Goal: Information Seeking & Learning: Check status

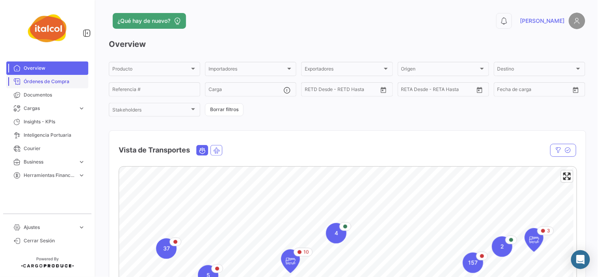
click at [54, 79] on span "Órdenes de Compra" at bounding box center [54, 81] width 61 height 7
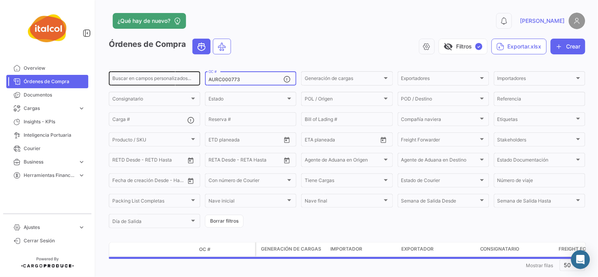
drag, startPoint x: 208, startPoint y: 75, endPoint x: 128, endPoint y: 75, distance: 79.6
click at [0, 0] on div "Buscar en campos personalizados... AURC000773 OC # Generación de cargas Generac…" at bounding box center [0, 0] width 0 height 0
paste input "FZPC00079"
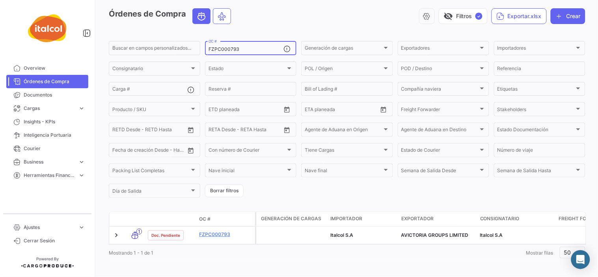
scroll to position [42, 0]
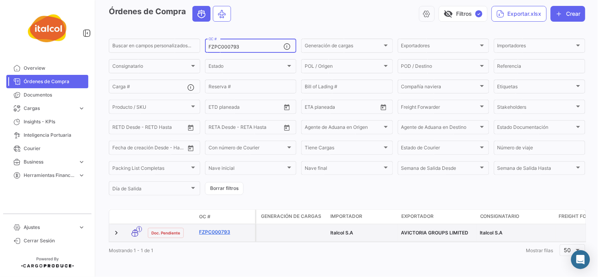
type input "FZPC000793"
click at [222, 229] on link "FZPC000793" at bounding box center [225, 232] width 53 height 7
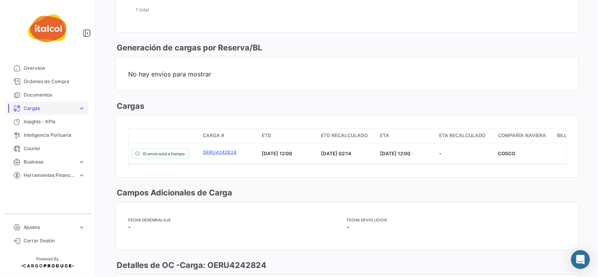
scroll to position [880, 0]
click at [61, 81] on span "Órdenes de Compra" at bounding box center [54, 81] width 61 height 7
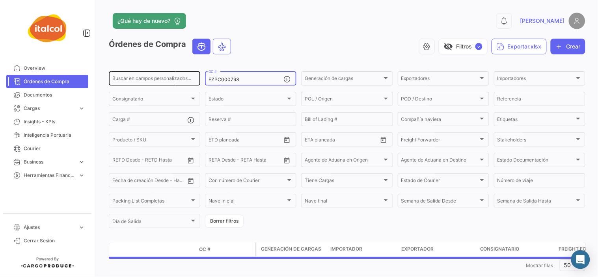
drag, startPoint x: 242, startPoint y: 80, endPoint x: 168, endPoint y: 79, distance: 74.5
click at [0, 0] on div "Buscar en campos personalizados... FZPC000793 OC # Generación de cargas Generac…" at bounding box center [0, 0] width 0 height 0
paste input "65"
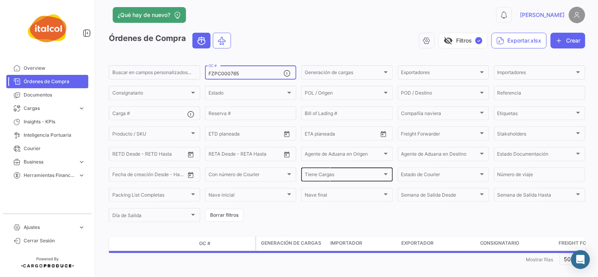
scroll to position [15, 0]
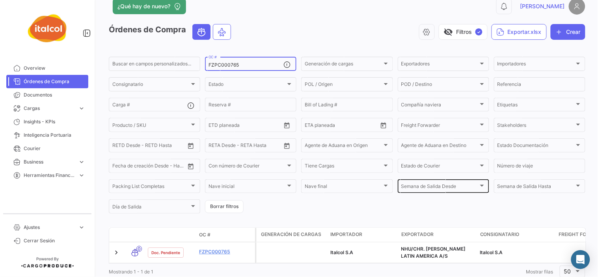
type input "FZPC000765"
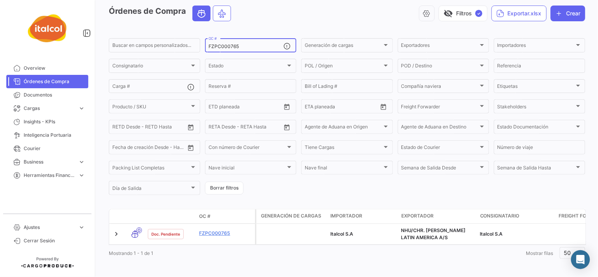
scroll to position [42, 0]
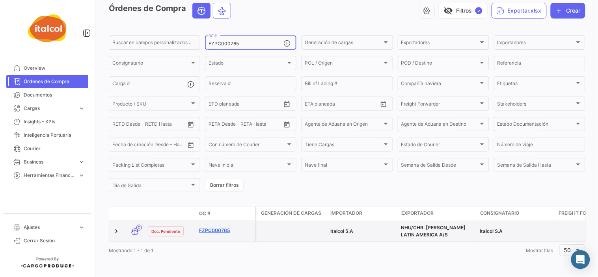
click at [219, 227] on link "FZPC000765" at bounding box center [225, 230] width 53 height 7
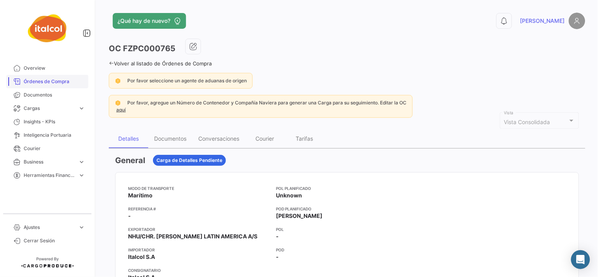
click at [52, 80] on span "Órdenes de Compra" at bounding box center [54, 81] width 61 height 7
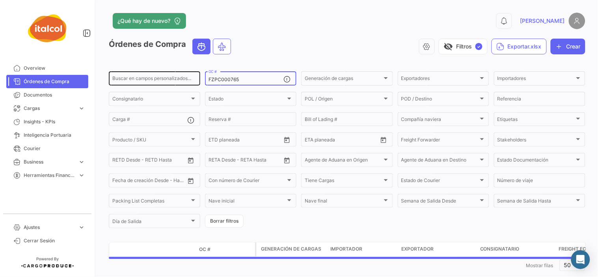
drag, startPoint x: 246, startPoint y: 79, endPoint x: 183, endPoint y: 79, distance: 63.1
click at [0, 0] on div "Buscar en campos personalizados... FZPC000765 OC # Generación de cargas Generac…" at bounding box center [0, 0] width 0 height 0
paste input "AURC000737"
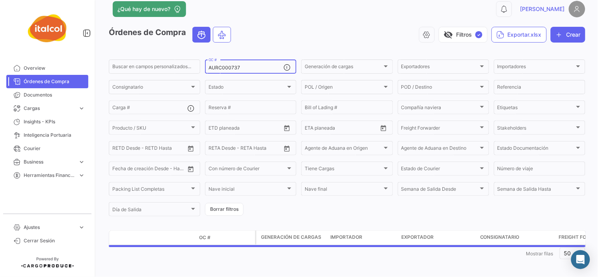
scroll to position [15, 0]
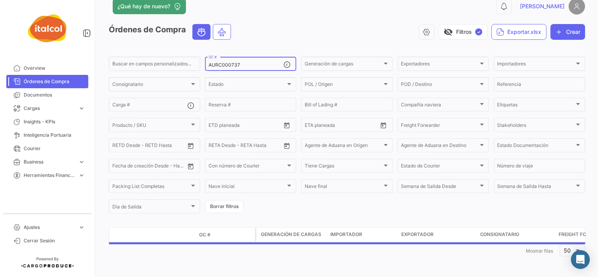
type input "AURC000737"
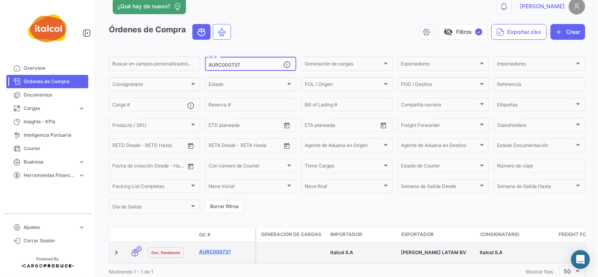
click at [222, 249] on link "AURC000737" at bounding box center [225, 251] width 53 height 7
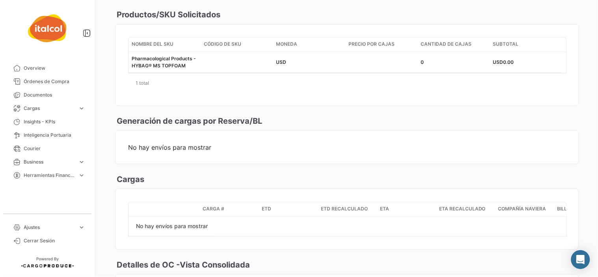
scroll to position [981, 0]
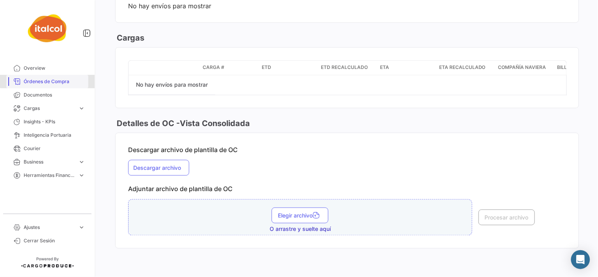
click at [52, 81] on span "Órdenes de Compra" at bounding box center [54, 81] width 61 height 7
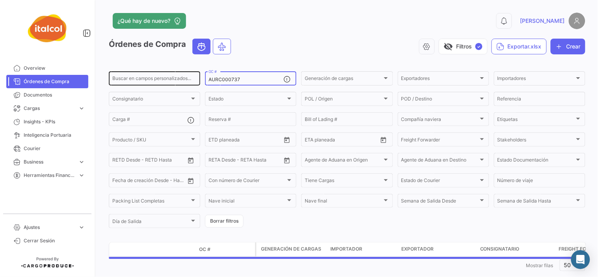
drag, startPoint x: 242, startPoint y: 81, endPoint x: 186, endPoint y: 80, distance: 56.8
click at [0, 0] on div "Buscar en campos personalizados... AURC000737 OC # Generación de cargas Generac…" at bounding box center [0, 0] width 0 height 0
paste input "45"
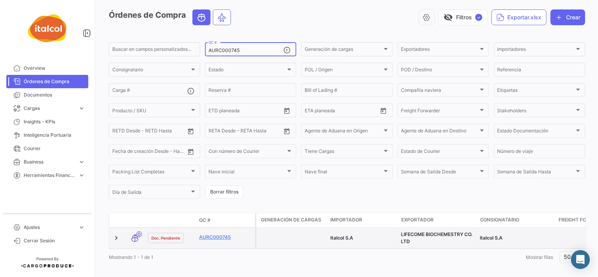
scroll to position [42, 0]
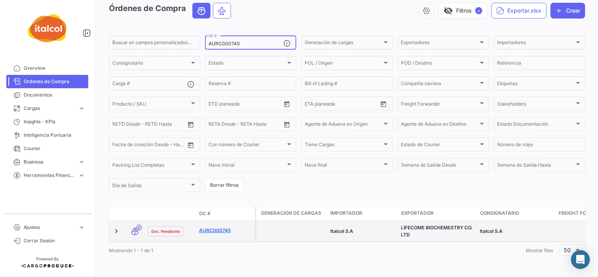
type input "AURC000745"
click at [224, 227] on link "AURC000745" at bounding box center [225, 230] width 53 height 7
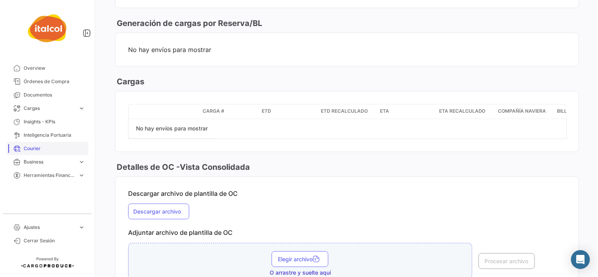
scroll to position [893, 0]
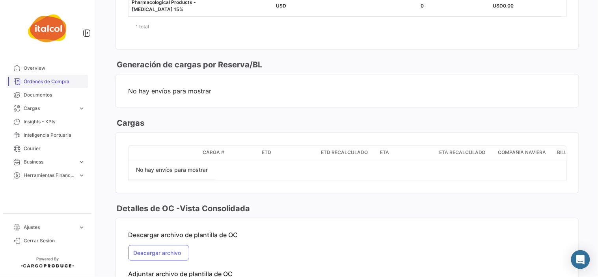
click at [50, 82] on span "Órdenes de Compra" at bounding box center [54, 81] width 61 height 7
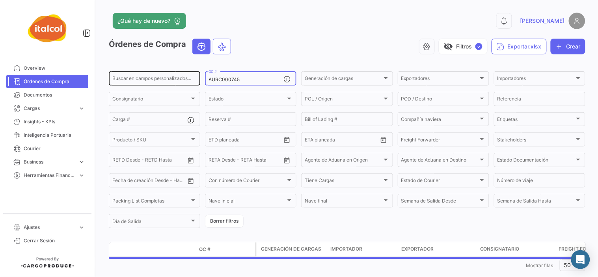
drag, startPoint x: 246, startPoint y: 79, endPoint x: 178, endPoint y: 79, distance: 67.8
click at [0, 0] on div "Buscar en campos personalizados... AURC000745 OC # Generación de cargas Generac…" at bounding box center [0, 0] width 0 height 0
paste input "FZPC00076"
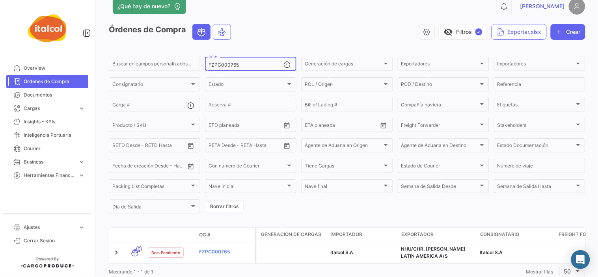
scroll to position [42, 0]
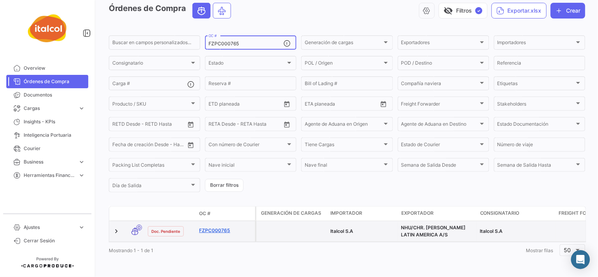
type input "FZPC000765"
click at [218, 227] on link "FZPC000765" at bounding box center [225, 230] width 53 height 7
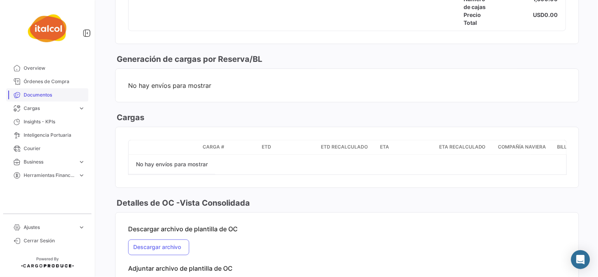
scroll to position [870, 0]
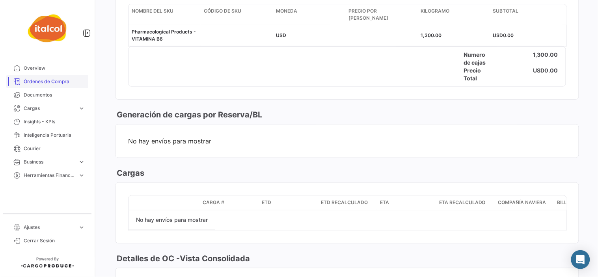
click at [54, 81] on span "Órdenes de Compra" at bounding box center [54, 81] width 61 height 7
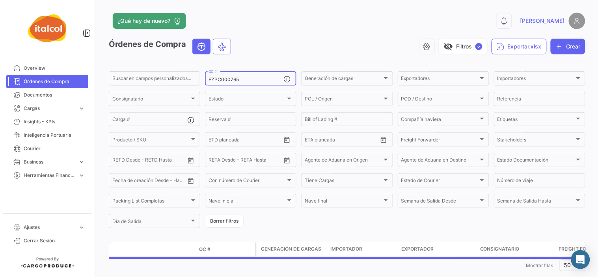
drag, startPoint x: 246, startPoint y: 80, endPoint x: 202, endPoint y: 80, distance: 43.8
click at [202, 80] on form "Buscar en campos personalizados... FZPC000765 OC # Generación de cargas Generac…" at bounding box center [347, 149] width 477 height 159
paste input "71"
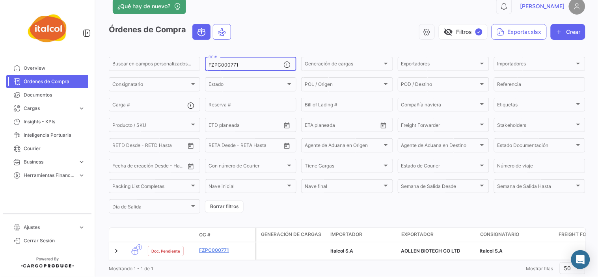
scroll to position [39, 0]
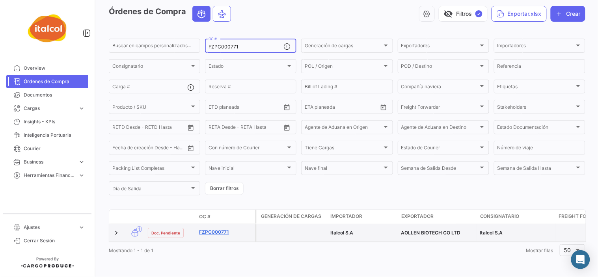
type input "FZPC000771"
click at [218, 229] on link "FZPC000771" at bounding box center [225, 232] width 53 height 7
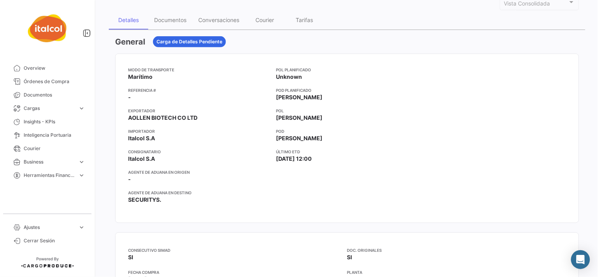
scroll to position [86, 0]
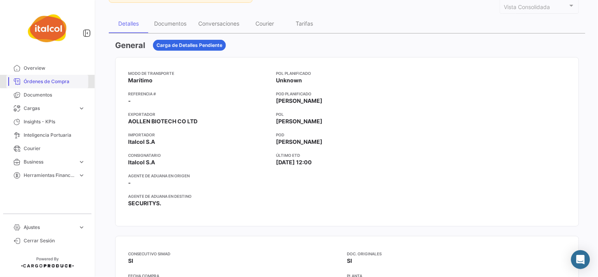
click at [54, 81] on span "Órdenes de Compra" at bounding box center [54, 81] width 61 height 7
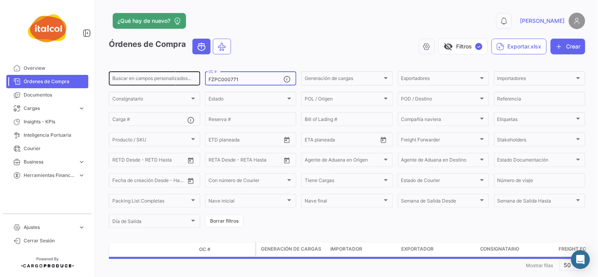
drag, startPoint x: 238, startPoint y: 78, endPoint x: 179, endPoint y: 78, distance: 58.3
click at [0, 0] on div "Buscar en campos personalizados... FZPC000771 OC # Generación de cargas Generac…" at bounding box center [0, 0] width 0 height 0
paste input "2"
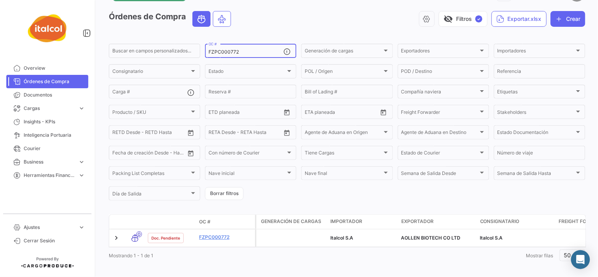
scroll to position [39, 0]
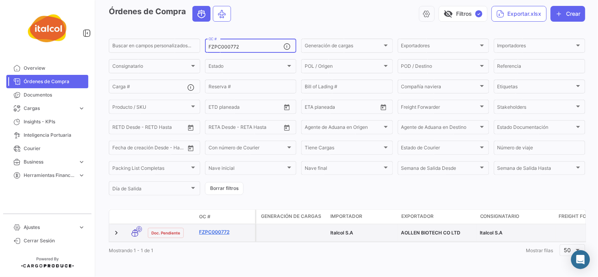
type input "FZPC000772"
click at [222, 229] on link "FZPC000772" at bounding box center [225, 232] width 53 height 7
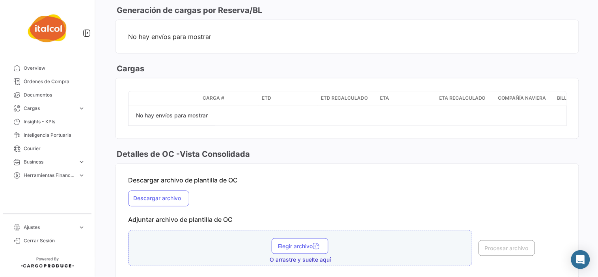
scroll to position [998, 0]
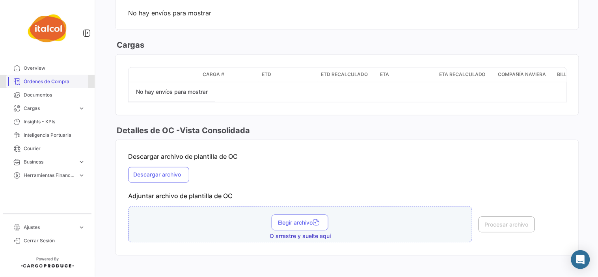
click at [56, 81] on span "Órdenes de Compra" at bounding box center [54, 81] width 61 height 7
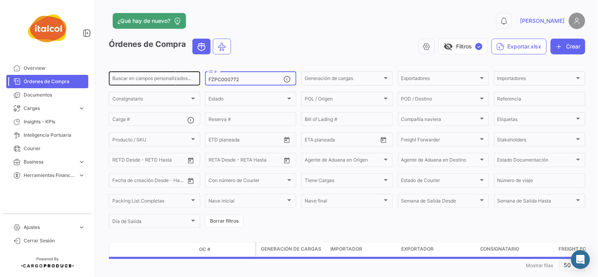
drag, startPoint x: 249, startPoint y: 80, endPoint x: 160, endPoint y: 72, distance: 89.4
click at [0, 0] on div "Buscar en campos personalizados... FZPC000772 OC # Generación de cargas Generac…" at bounding box center [0, 0] width 0 height 0
paste input "AURC000773"
type input "AURC000773"
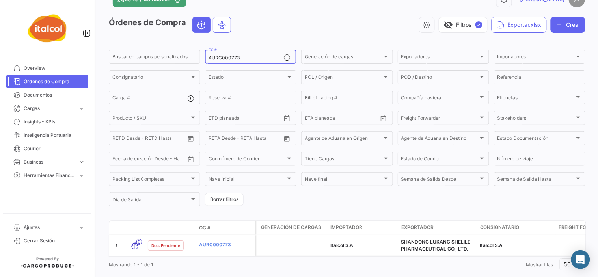
scroll to position [42, 0]
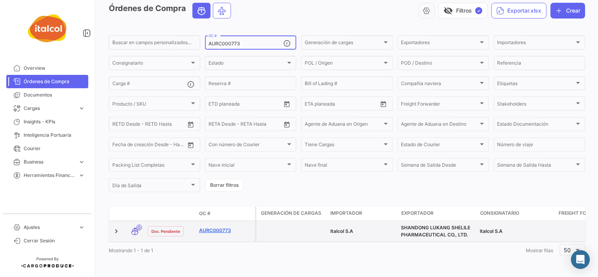
click at [222, 227] on link "AURC000773" at bounding box center [225, 230] width 53 height 7
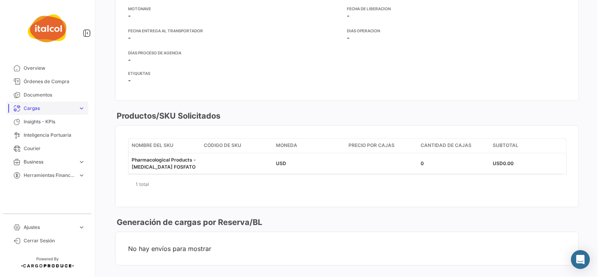
scroll to position [674, 0]
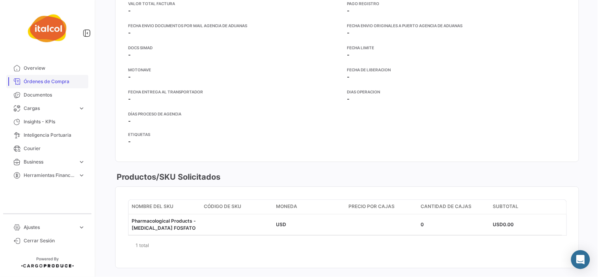
click at [48, 79] on span "Órdenes de Compra" at bounding box center [54, 81] width 61 height 7
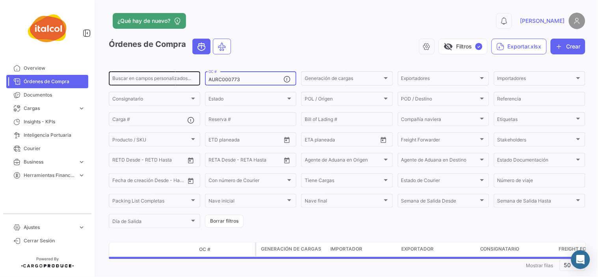
drag, startPoint x: 247, startPoint y: 81, endPoint x: 168, endPoint y: 76, distance: 79.4
click at [0, 0] on div "Buscar en campos personalizados... AURC000773 OC # Generación de cargas Generac…" at bounding box center [0, 0] width 0 height 0
paste input "FZAC002241"
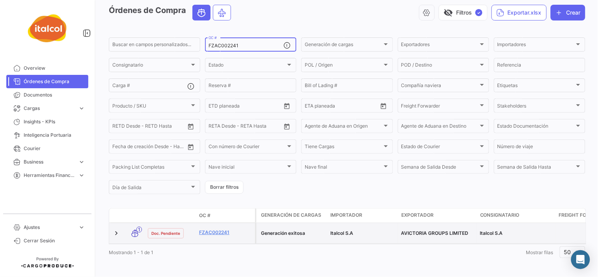
scroll to position [42, 0]
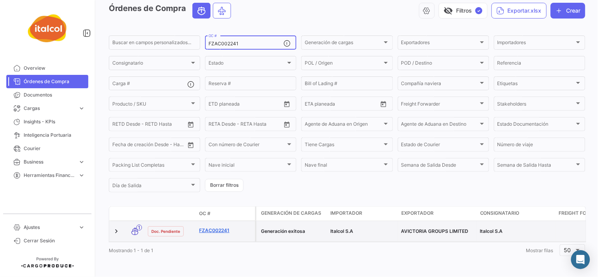
type input "FZAC002241"
click at [223, 227] on link "FZAC002241" at bounding box center [225, 230] width 53 height 7
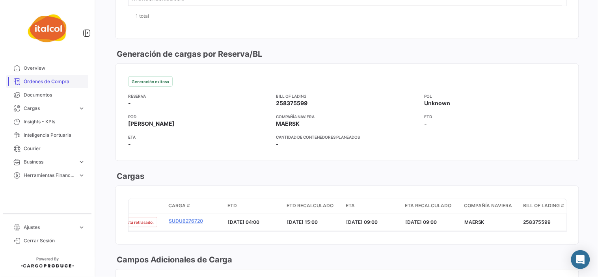
scroll to position [881, 0]
click at [43, 80] on span "Órdenes de Compra" at bounding box center [54, 81] width 61 height 7
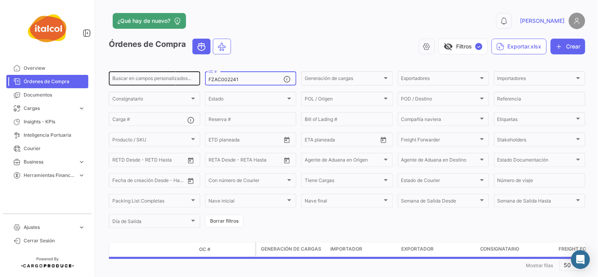
drag, startPoint x: 248, startPoint y: 82, endPoint x: 173, endPoint y: 81, distance: 74.9
click at [0, 0] on div "Buscar en campos personalizados... FZAC002241 OC # Generación de cargas Generac…" at bounding box center [0, 0] width 0 height 0
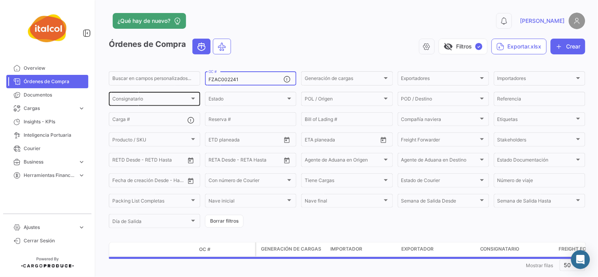
paste input "2"
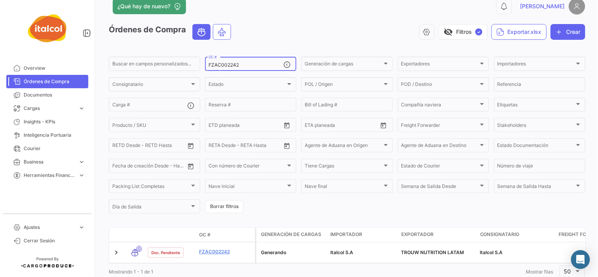
scroll to position [42, 0]
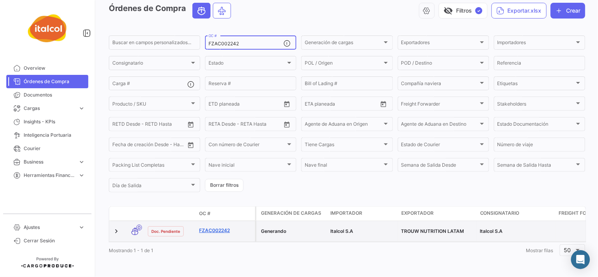
type input "FZAC002242"
click at [220, 227] on link "FZAC002242" at bounding box center [225, 230] width 53 height 7
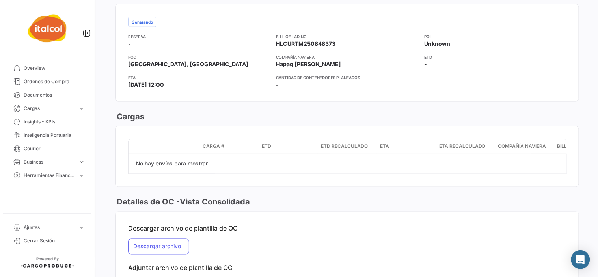
scroll to position [1045, 0]
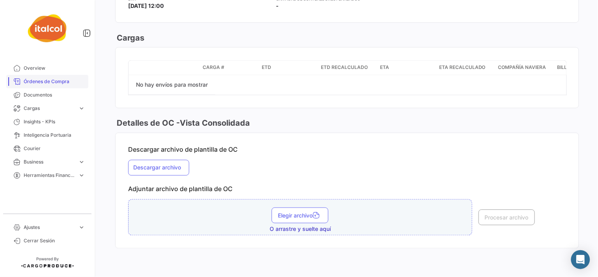
click at [47, 81] on span "Órdenes de Compra" at bounding box center [54, 81] width 61 height 7
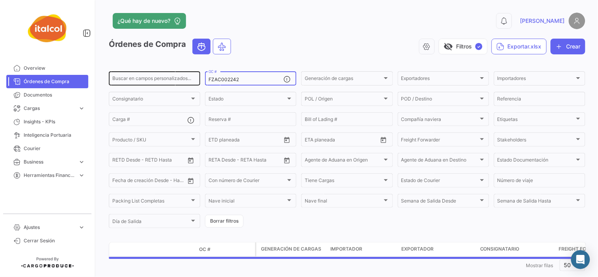
drag, startPoint x: 253, startPoint y: 80, endPoint x: 198, endPoint y: 80, distance: 55.6
click at [0, 0] on div "Buscar en campos personalizados... FZAC002242 OC # Generación de cargas Generac…" at bounding box center [0, 0] width 0 height 0
paste input "PC000794"
type input "FZPC000794"
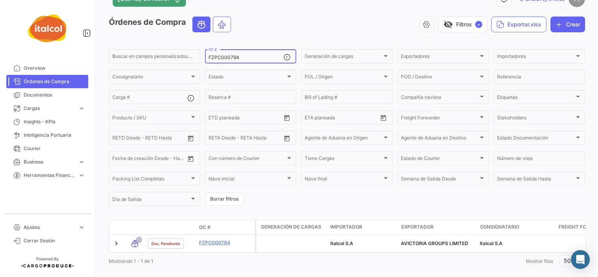
scroll to position [42, 0]
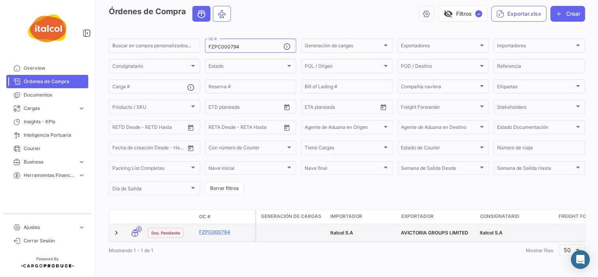
click at [227, 229] on div "FZPC000794" at bounding box center [225, 233] width 53 height 9
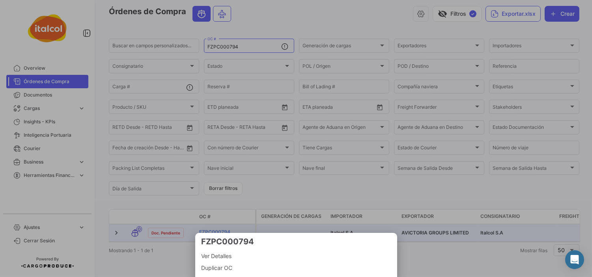
click at [214, 225] on div at bounding box center [296, 138] width 592 height 277
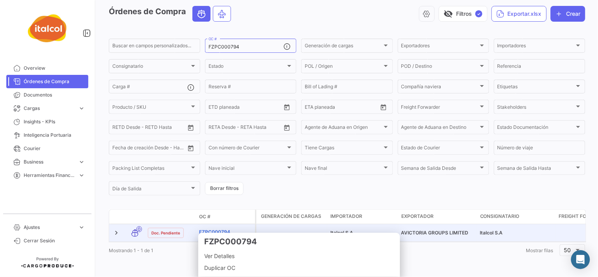
click at [216, 229] on link "FZPC000794" at bounding box center [225, 232] width 53 height 7
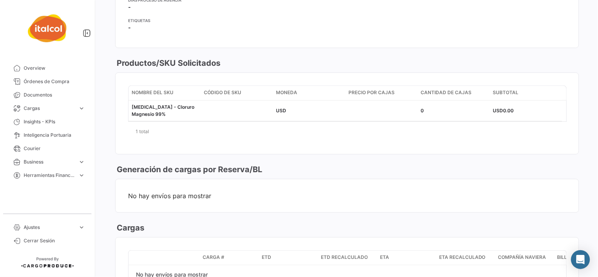
scroll to position [981, 0]
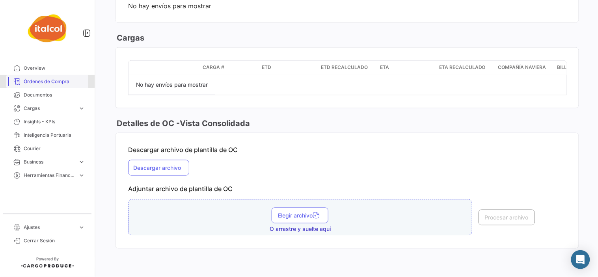
click at [47, 79] on span "Órdenes de Compra" at bounding box center [54, 81] width 61 height 7
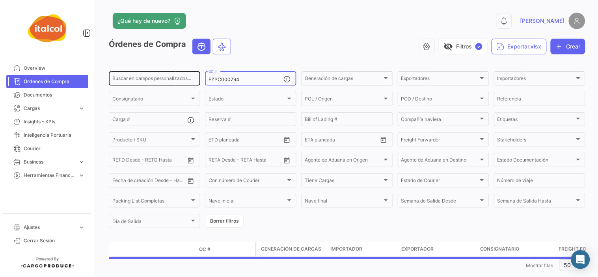
drag, startPoint x: 254, startPoint y: 81, endPoint x: 170, endPoint y: 80, distance: 83.6
click at [0, 0] on div "Buscar en campos personalizados... FZPC000794 OC # Generación de cargas Generac…" at bounding box center [0, 0] width 0 height 0
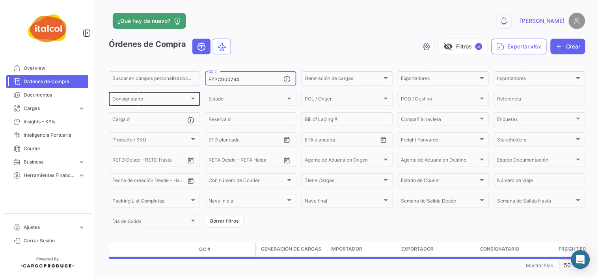
paste input "7"
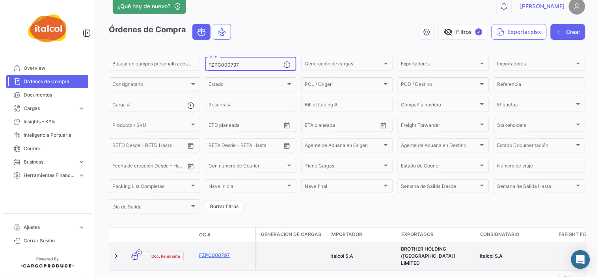
scroll to position [42, 0]
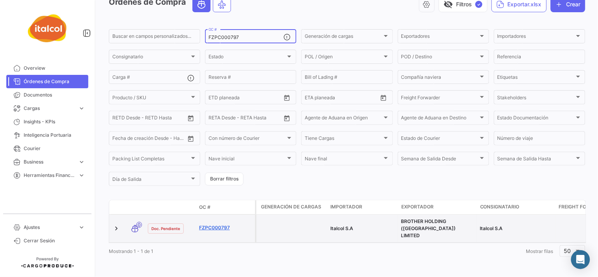
type input "FZPC000797"
click at [222, 224] on link "FZPC000797" at bounding box center [225, 227] width 53 height 7
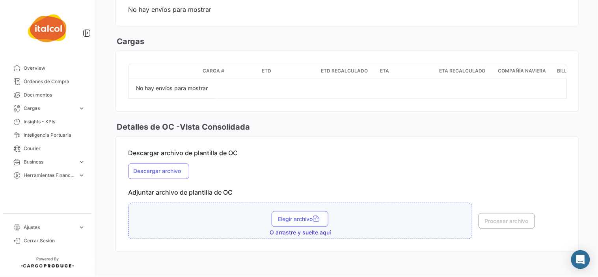
scroll to position [914, 0]
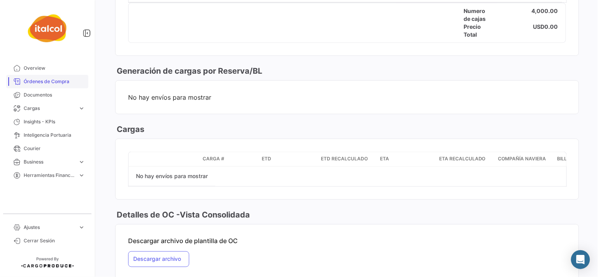
click at [53, 80] on span "Órdenes de Compra" at bounding box center [54, 81] width 61 height 7
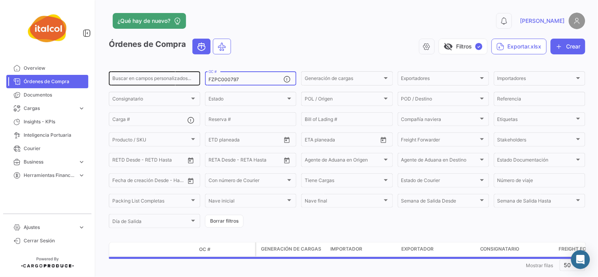
drag, startPoint x: 248, startPoint y: 77, endPoint x: 178, endPoint y: 78, distance: 70.2
click at [0, 0] on div "Buscar en campos personalizados... FZPC000797 OC # Generación de cargas Generac…" at bounding box center [0, 0] width 0 height 0
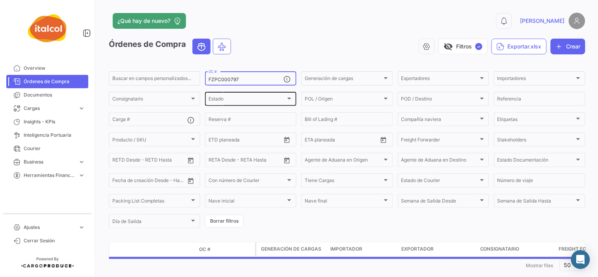
paste input "ECU-022-2025"
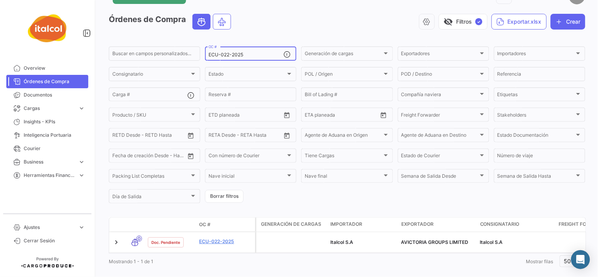
scroll to position [42, 0]
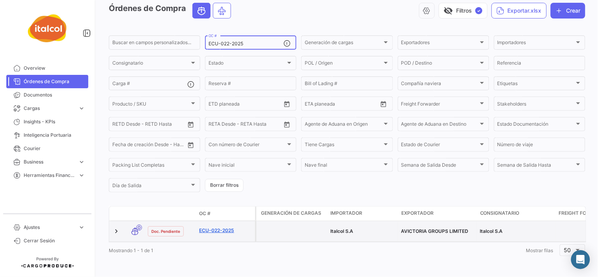
type input "ECU-022-2025"
click at [221, 227] on link "ECU-022-2025" at bounding box center [225, 230] width 53 height 7
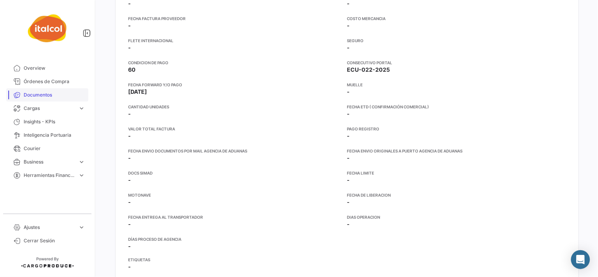
scroll to position [543, 0]
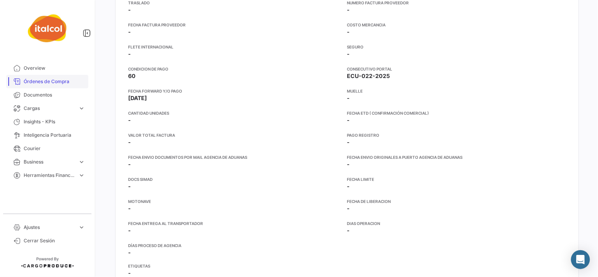
click at [69, 80] on span "Órdenes de Compra" at bounding box center [54, 81] width 61 height 7
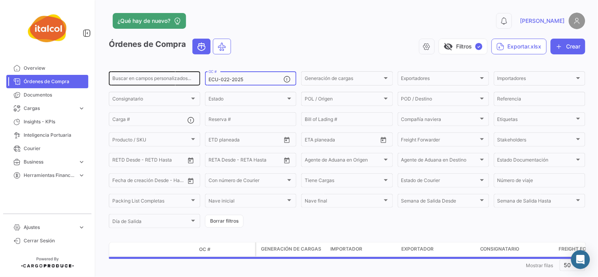
drag, startPoint x: 257, startPoint y: 81, endPoint x: 170, endPoint y: 80, distance: 87.9
click at [0, 0] on div "Buscar en campos personalizados... ECU-022-2025 OC # Generación de cargas Gener…" at bounding box center [0, 0] width 0 height 0
paste input "OCCC002336"
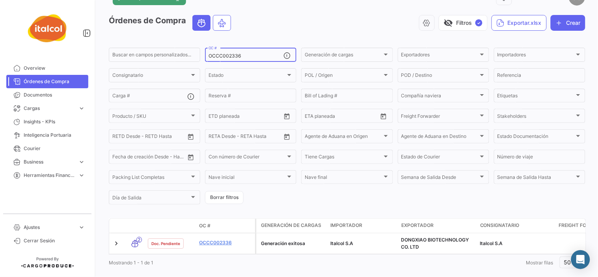
scroll to position [42, 0]
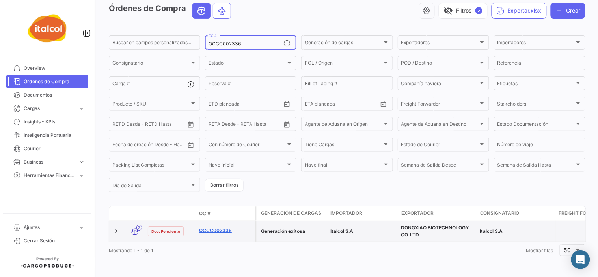
type input "OCCC002336"
click at [229, 227] on link "OCCC002336" at bounding box center [225, 230] width 53 height 7
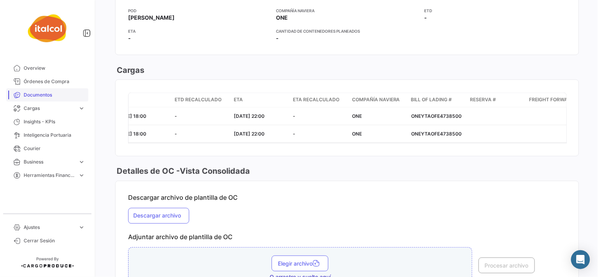
scroll to position [928, 0]
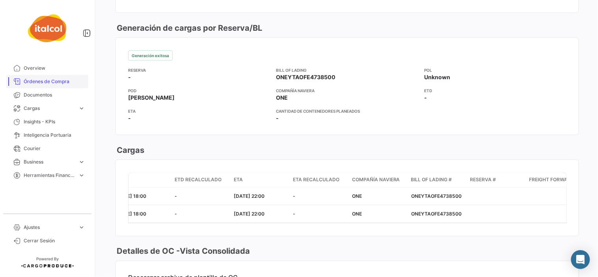
click at [53, 80] on span "Órdenes de Compra" at bounding box center [54, 81] width 61 height 7
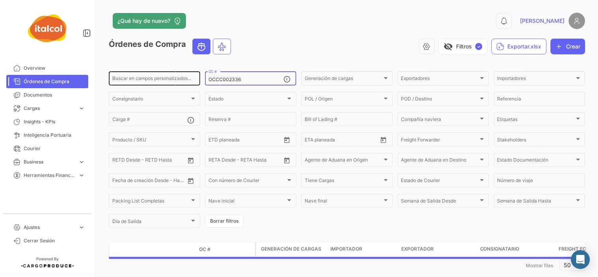
drag, startPoint x: 242, startPoint y: 82, endPoint x: 161, endPoint y: 82, distance: 81.6
click at [0, 0] on div "Buscar en campos personalizados... OCCC002336 OC # Generación de cargas Generac…" at bounding box center [0, 0] width 0 height 0
paste input "FZPC000794"
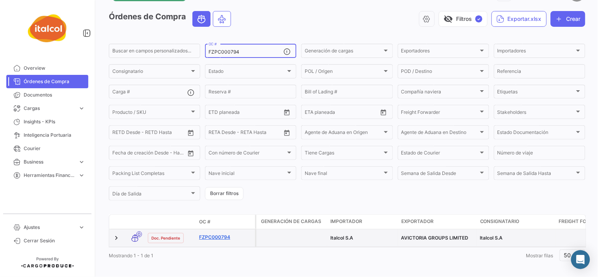
scroll to position [42, 0]
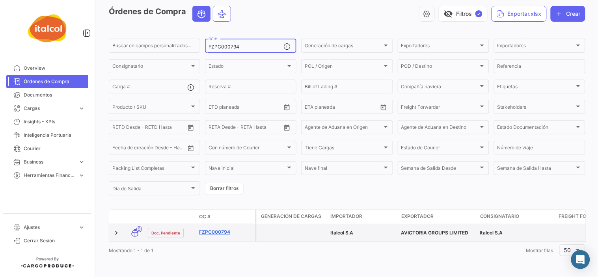
type input "FZPC000794"
click at [221, 229] on link "FZPC000794" at bounding box center [225, 232] width 53 height 7
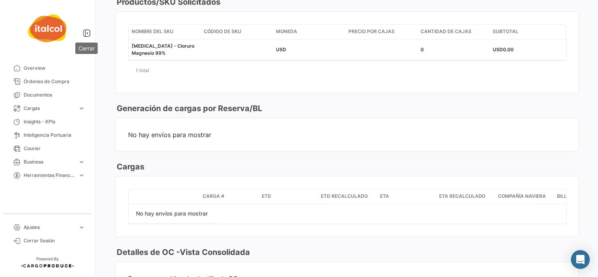
scroll to position [674, 0]
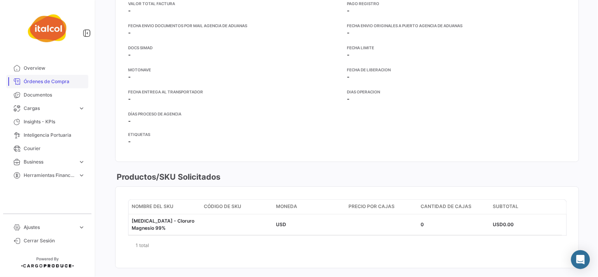
click at [53, 85] on span "Órdenes de Compra" at bounding box center [54, 81] width 61 height 7
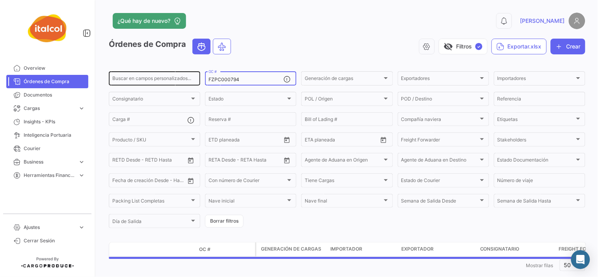
drag, startPoint x: 248, startPoint y: 80, endPoint x: 178, endPoint y: 79, distance: 69.4
click at [0, 0] on div "Buscar en campos personalizados... FZPC000794 OC # Generación de cargas Generac…" at bounding box center [0, 0] width 0 height 0
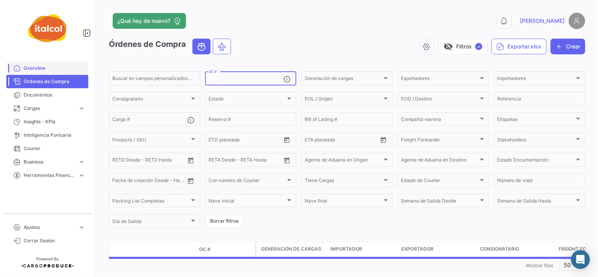
click at [46, 62] on link "Overview" at bounding box center [47, 67] width 82 height 13
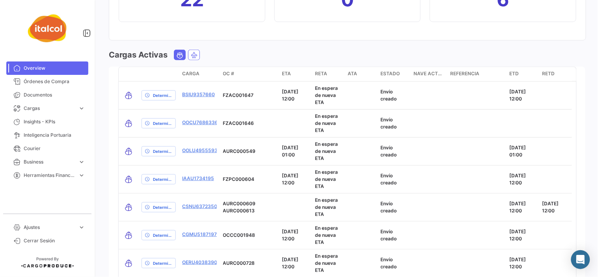
scroll to position [1071, 0]
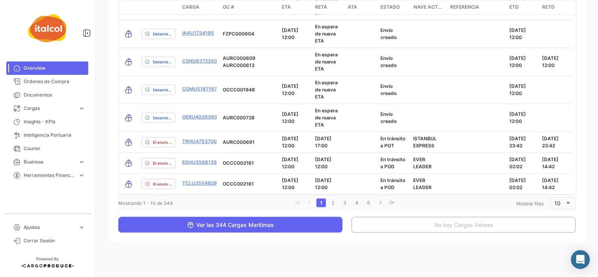
click at [228, 226] on span "Ver las 344 Cargas Marítimas" at bounding box center [230, 225] width 87 height 7
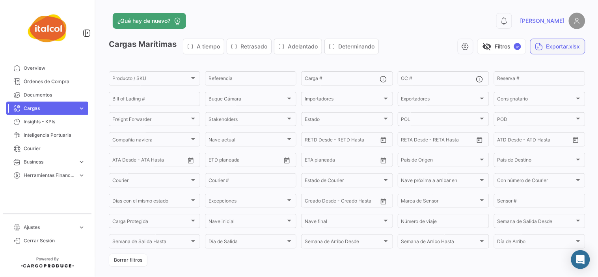
click at [569, 52] on button "Exportar.xlsx" at bounding box center [557, 47] width 55 height 16
click at [42, 68] on span "Overview" at bounding box center [54, 68] width 61 height 7
click at [42, 77] on link "Órdenes de Compra" at bounding box center [47, 81] width 82 height 13
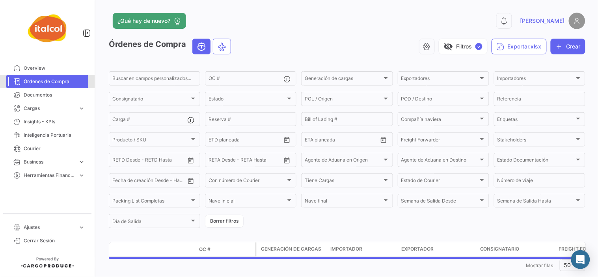
click at [57, 83] on span "Órdenes de Compra" at bounding box center [54, 81] width 61 height 7
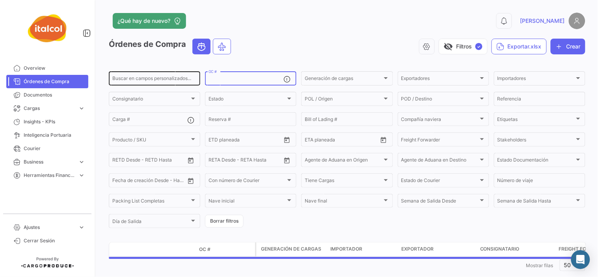
drag, startPoint x: 224, startPoint y: 79, endPoint x: 174, endPoint y: 76, distance: 49.7
click at [0, 0] on div "Buscar en campos personalizados... OC # Generación de cargas Generación de carg…" at bounding box center [0, 0] width 0 height 0
paste input "AURC000776"
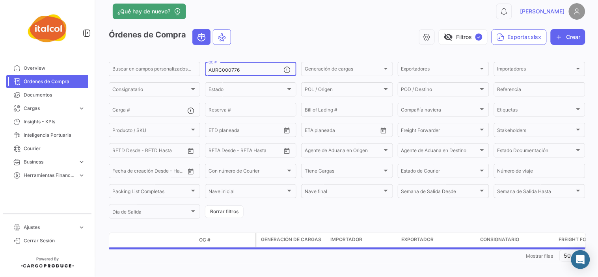
scroll to position [15, 0]
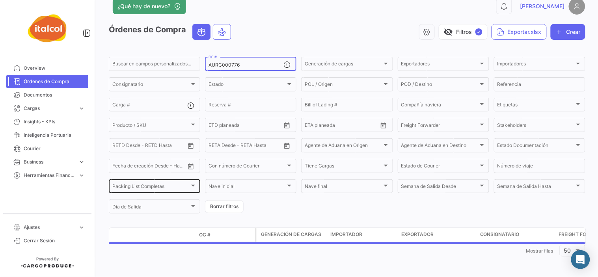
type input "AURC000776"
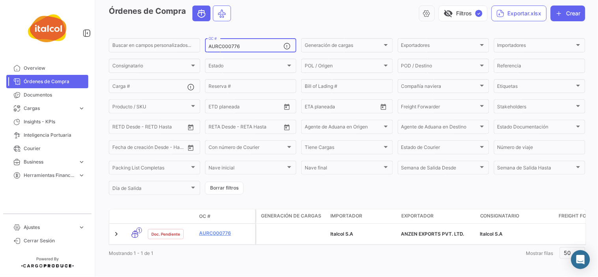
scroll to position [42, 0]
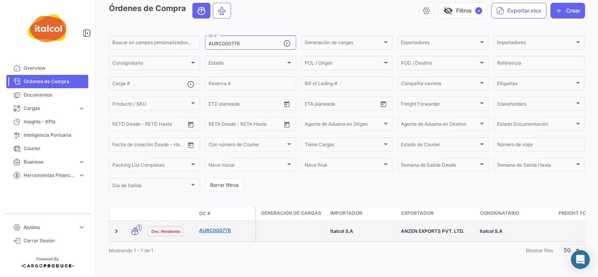
click at [215, 227] on link "AURC000776" at bounding box center [225, 230] width 53 height 7
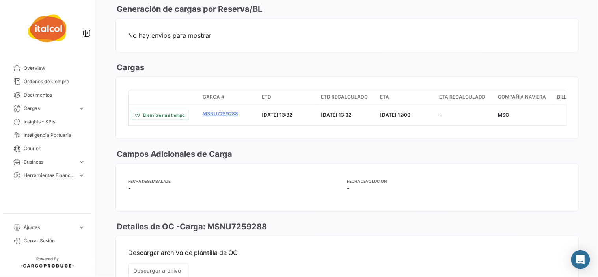
scroll to position [876, 0]
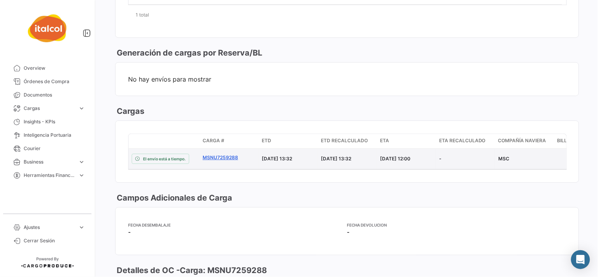
click at [216, 161] on link "MSNU7259288" at bounding box center [229, 157] width 53 height 7
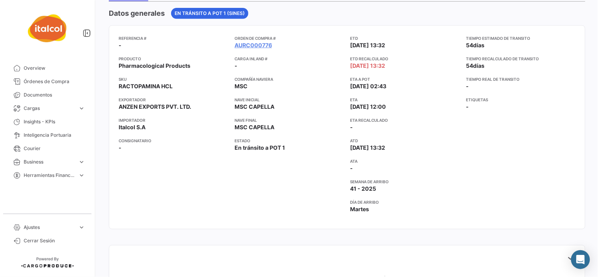
scroll to position [88, 0]
click at [53, 76] on link "Órdenes de Compra" at bounding box center [47, 81] width 82 height 13
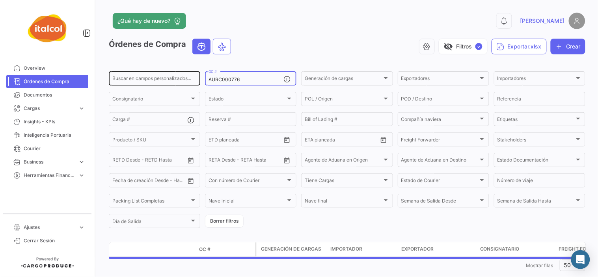
drag, startPoint x: 258, startPoint y: 79, endPoint x: 167, endPoint y: 76, distance: 90.7
click at [0, 0] on div "Buscar en campos personalizados... AURC000776 OC # Generación de cargas Generac…" at bounding box center [0, 0] width 0 height 0
paste input "FZAC002210"
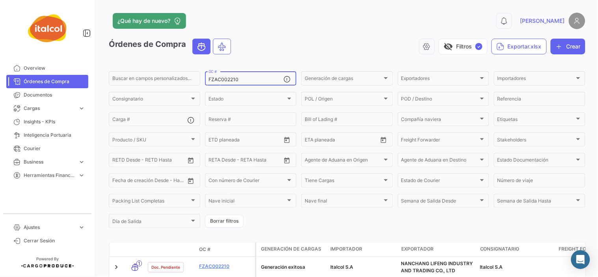
scroll to position [42, 0]
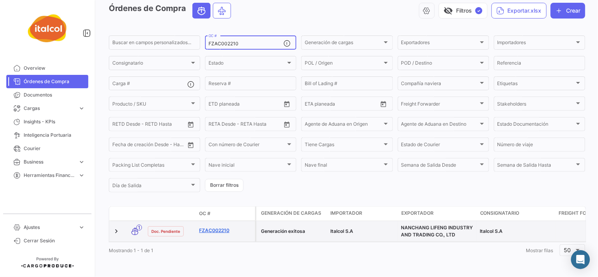
type input "FZAC002210"
click at [216, 227] on link "FZAC002210" at bounding box center [225, 230] width 53 height 7
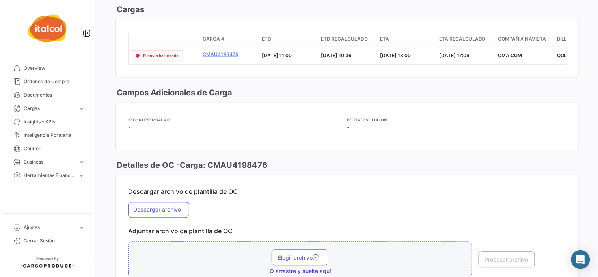
scroll to position [1034, 0]
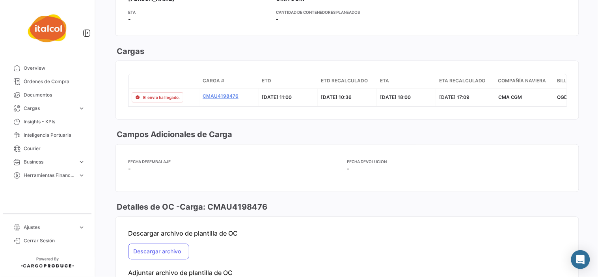
drag, startPoint x: 347, startPoint y: 104, endPoint x: 390, endPoint y: 106, distance: 43.1
click at [390, 106] on datatable-body "El envío ha llegado. CMAU4198476 [DATE] 11:00 [DATE] 10:36 [DATE] 18:00 [DATE] …" at bounding box center [347, 98] width 439 height 18
drag, startPoint x: 334, startPoint y: 101, endPoint x: 353, endPoint y: 104, distance: 19.1
click at [353, 104] on datatable-body "El envío ha llegado. CMAU4198476 [DATE] 11:00 [DATE] 10:36 [DATE] 18:00 [DATE] …" at bounding box center [347, 98] width 439 height 18
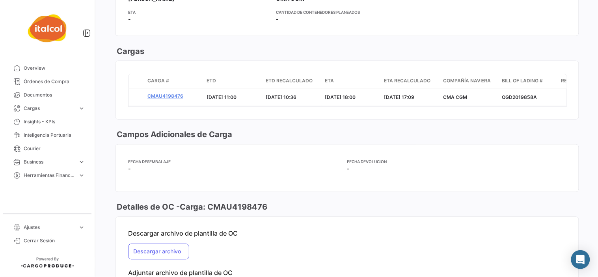
scroll to position [0, 0]
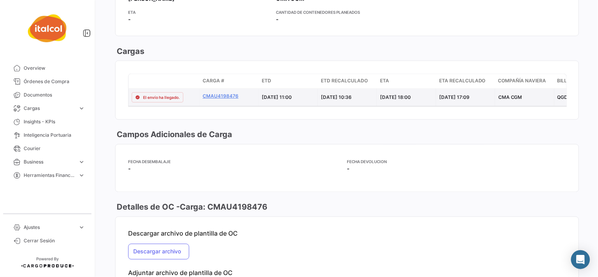
click at [317, 104] on datatable-body-row "El envío ha llegado. CMAU4198476 [DATE] 11:00 [DATE] 10:36 [DATE] 18:00 [DATE] …" at bounding box center [519, 98] width 781 height 18
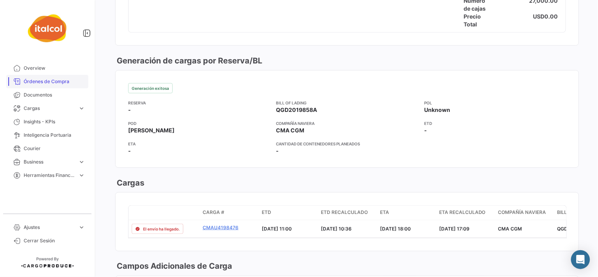
scroll to position [814, 0]
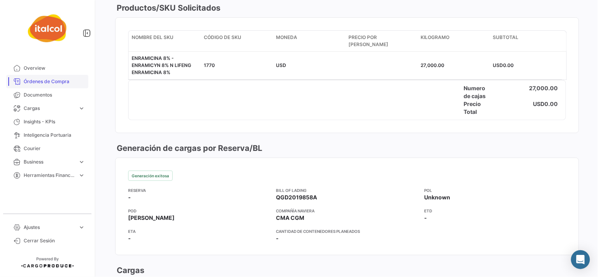
click at [61, 79] on span "Órdenes de Compra" at bounding box center [54, 81] width 61 height 7
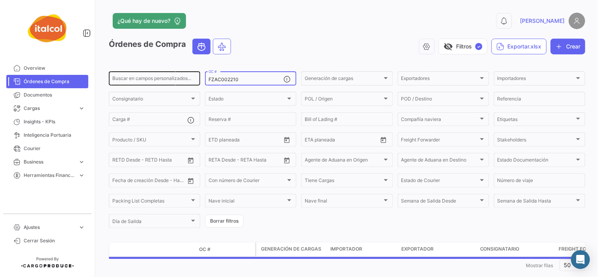
drag, startPoint x: 256, startPoint y: 77, endPoint x: 173, endPoint y: 78, distance: 83.6
click at [0, 0] on div "Buscar en campos personalizados... FZAC002210 OC # Generación de cargas Generac…" at bounding box center [0, 0] width 0 height 0
paste input "AURC000737"
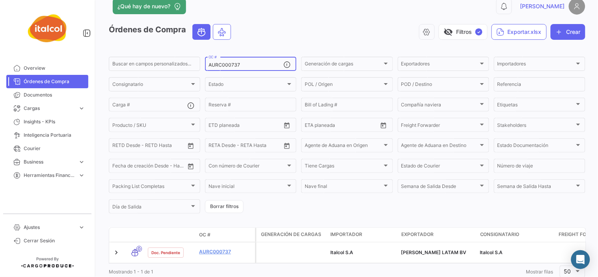
scroll to position [42, 0]
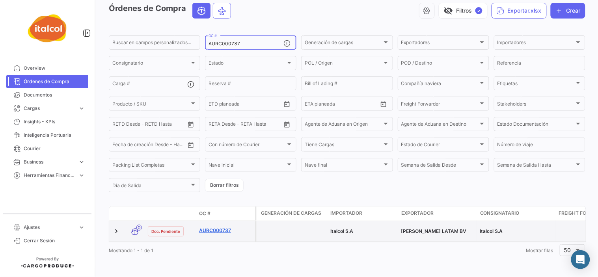
type input "AURC000737"
click at [213, 227] on link "AURC000737" at bounding box center [225, 230] width 53 height 7
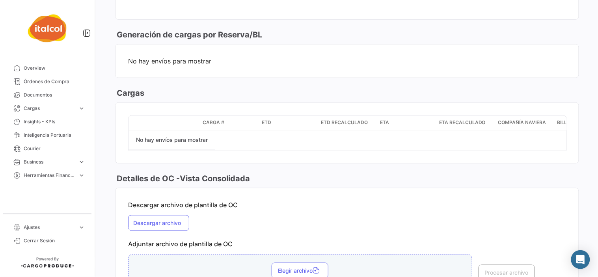
scroll to position [981, 0]
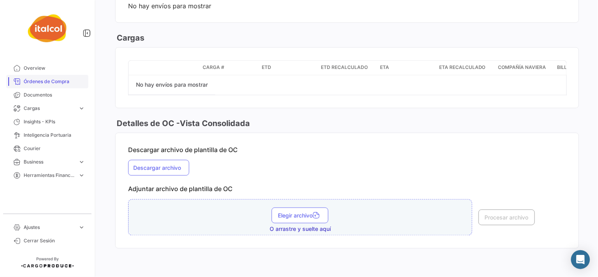
click at [47, 81] on span "Órdenes de Compra" at bounding box center [54, 81] width 61 height 7
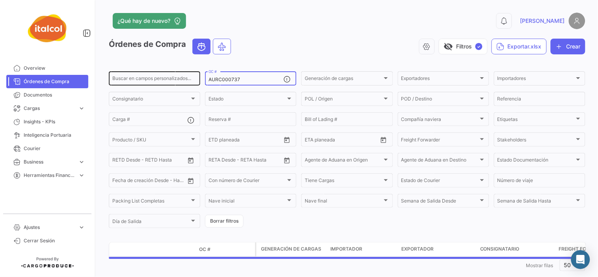
drag, startPoint x: 259, startPoint y: 80, endPoint x: 172, endPoint y: 80, distance: 86.7
click at [0, 0] on div "Buscar en campos personalizados... AURC000737 OC # Generación de cargas Generac…" at bounding box center [0, 0] width 0 height 0
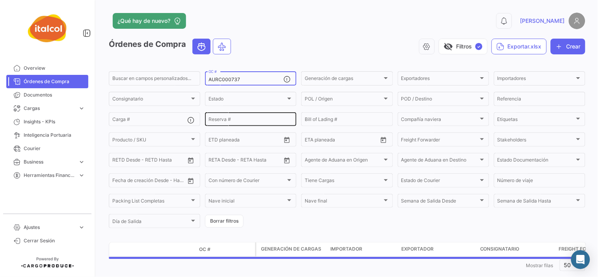
paste input "FZAC002134"
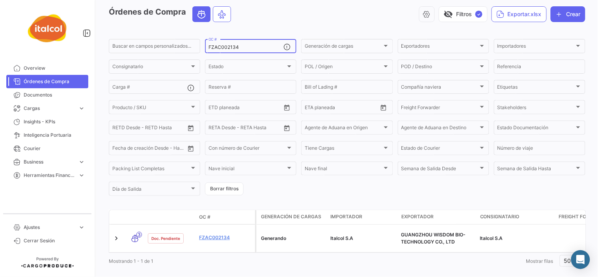
scroll to position [49, 0]
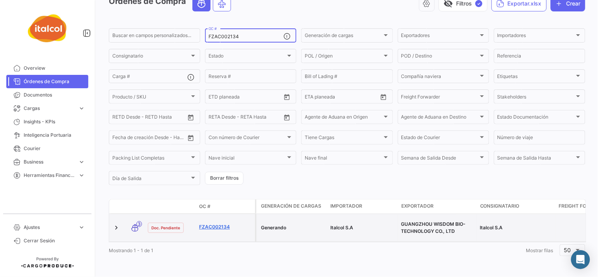
type input "FZAC002134"
click at [214, 224] on link "FZAC002134" at bounding box center [225, 227] width 53 height 7
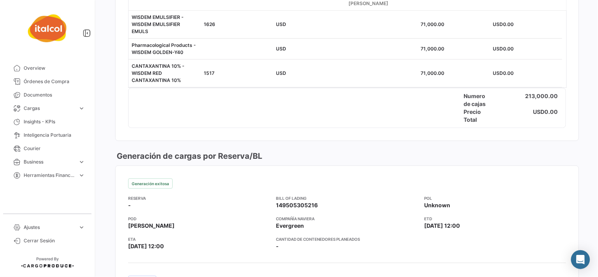
scroll to position [744, 0]
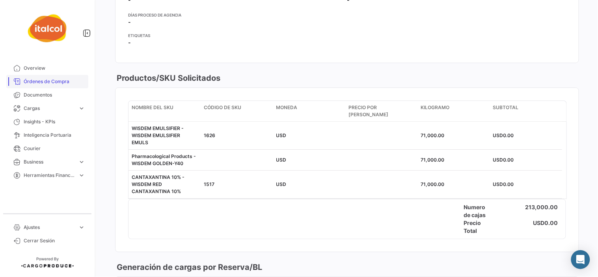
click at [40, 84] on span "Órdenes de Compra" at bounding box center [54, 81] width 61 height 7
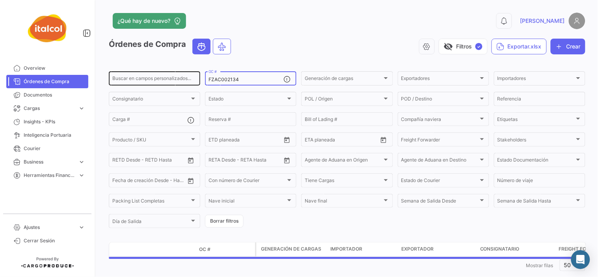
drag, startPoint x: 190, startPoint y: 80, endPoint x: 167, endPoint y: 80, distance: 23.3
click at [0, 0] on div "Buscar en campos personalizados... FZAC002134 OC # Generación de cargas Generac…" at bounding box center [0, 0] width 0 height 0
paste input "AURC000765"
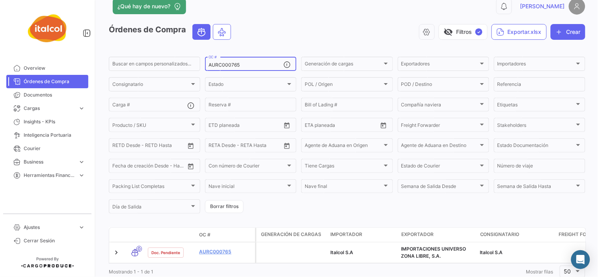
scroll to position [42, 0]
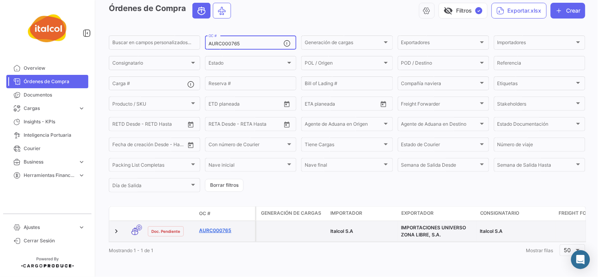
type input "AURC000765"
click at [221, 227] on link "AURC000765" at bounding box center [225, 230] width 53 height 7
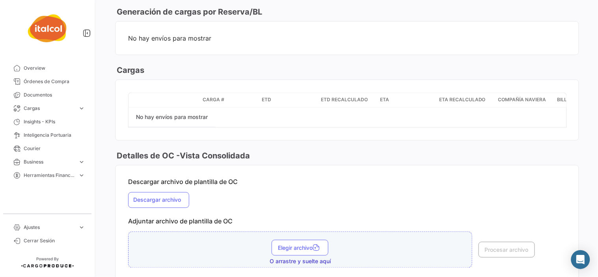
scroll to position [1009, 0]
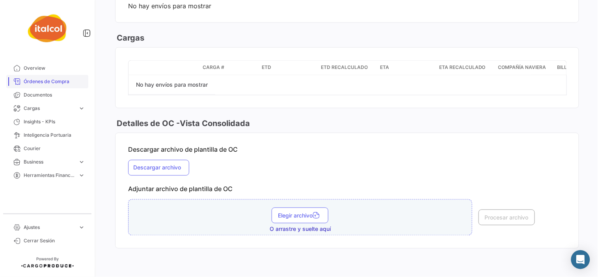
click at [53, 81] on span "Órdenes de Compra" at bounding box center [54, 81] width 61 height 7
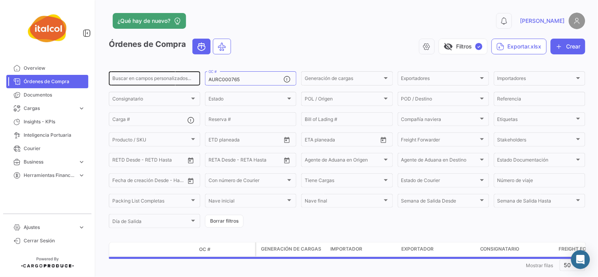
drag, startPoint x: 257, startPoint y: 76, endPoint x: 188, endPoint y: 76, distance: 69.0
click at [0, 0] on div "Buscar en campos personalizados... AURC000765 OC # Generación de cargas Generac…" at bounding box center [0, 0] width 0 height 0
drag, startPoint x: 244, startPoint y: 80, endPoint x: 173, endPoint y: 71, distance: 70.7
click at [0, 0] on div "Buscar en campos personalizados... AURC000765 OC # Generación de cargas Generac…" at bounding box center [0, 0] width 0 height 0
paste input "FZAC002120"
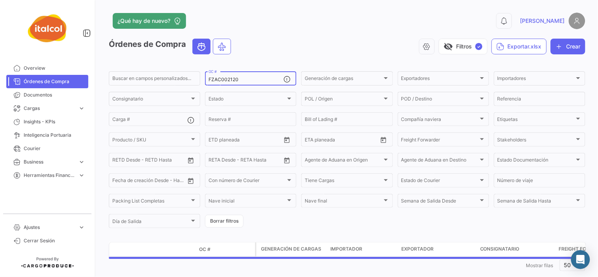
type input "FZAC002120"
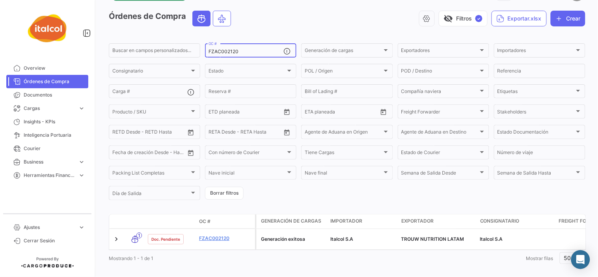
scroll to position [42, 0]
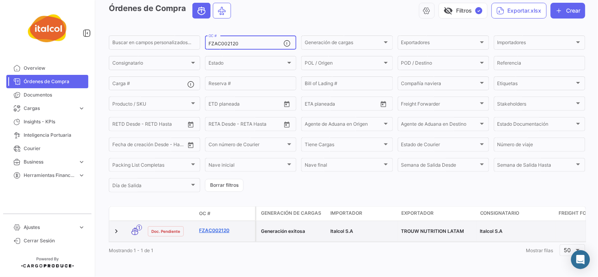
click at [222, 227] on link "FZAC002120" at bounding box center [225, 230] width 53 height 7
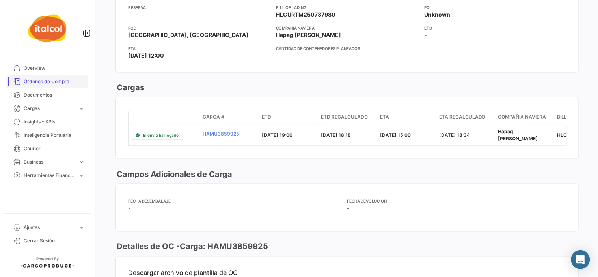
click at [56, 84] on span "Órdenes de Compra" at bounding box center [54, 81] width 61 height 7
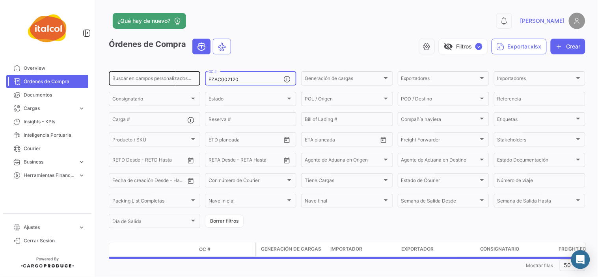
drag, startPoint x: 250, startPoint y: 80, endPoint x: 184, endPoint y: 80, distance: 65.8
click at [0, 0] on div "Buscar en campos personalizados... FZAC002120 OC # Generación de cargas Generac…" at bounding box center [0, 0] width 0 height 0
paste input "249"
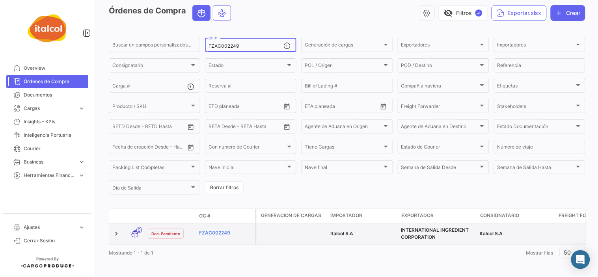
scroll to position [42, 0]
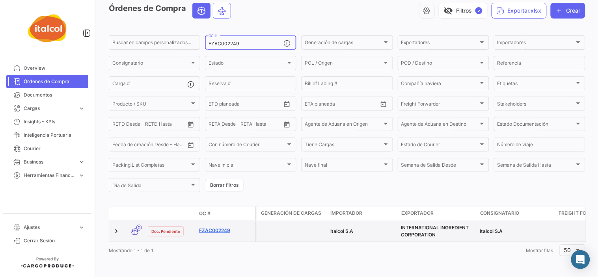
type input "FZAC002249"
click at [218, 227] on link "FZAC002249" at bounding box center [225, 230] width 53 height 7
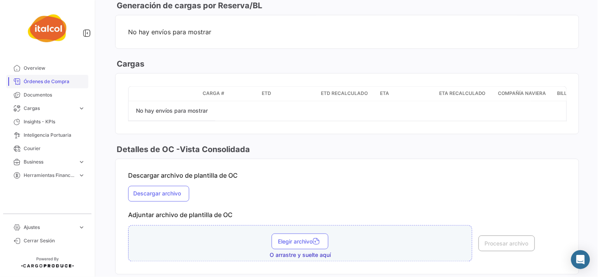
scroll to position [958, 0]
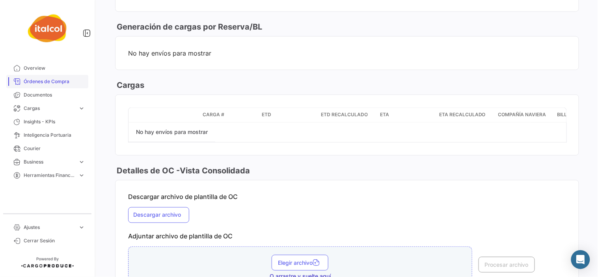
click at [45, 80] on span "Órdenes de Compra" at bounding box center [54, 81] width 61 height 7
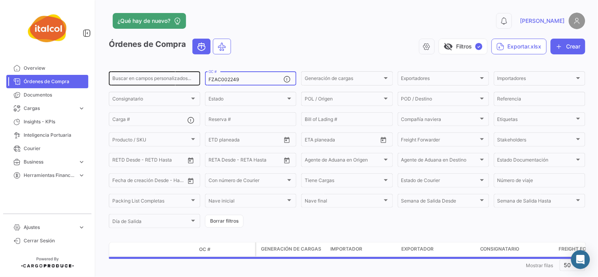
drag, startPoint x: 250, startPoint y: 80, endPoint x: 166, endPoint y: 77, distance: 84.8
click at [0, 0] on div "Buscar en campos personalizados... FZAC002249 OC # Generación de cargas Generac…" at bounding box center [0, 0] width 0 height 0
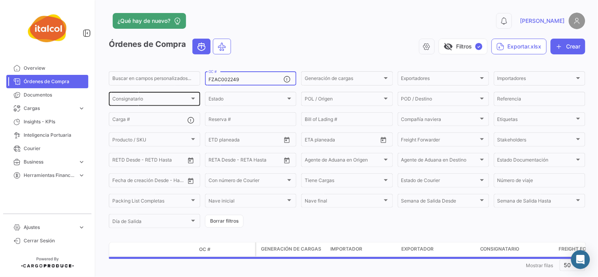
paste input "PC000757"
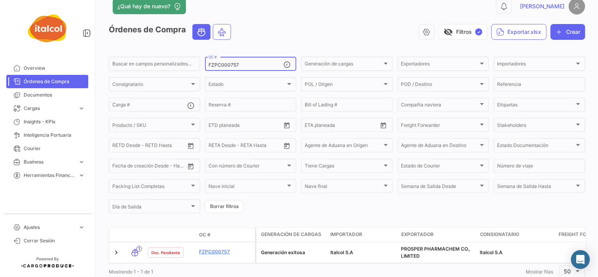
scroll to position [42, 0]
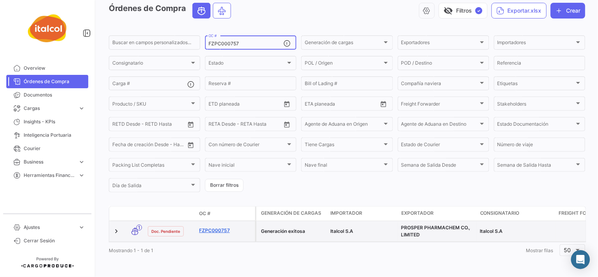
type input "FZPC000757"
click at [219, 227] on link "FZPC000757" at bounding box center [225, 230] width 53 height 7
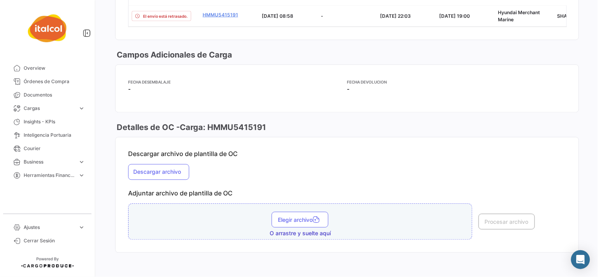
scroll to position [1117, 0]
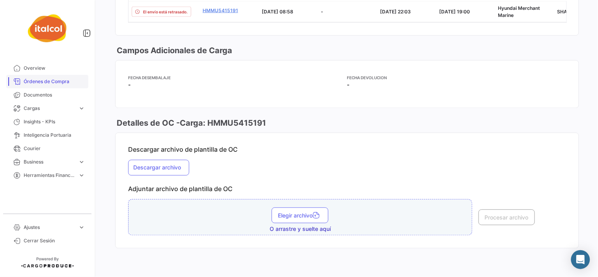
click at [43, 82] on span "Órdenes de Compra" at bounding box center [54, 81] width 61 height 7
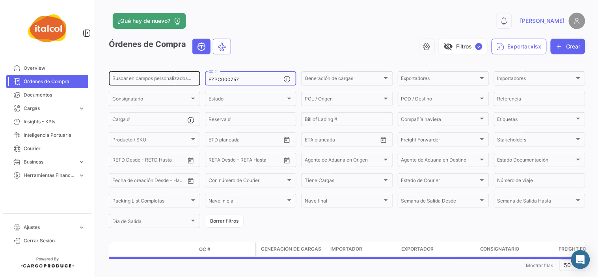
drag, startPoint x: 233, startPoint y: 80, endPoint x: 190, endPoint y: 80, distance: 43.0
click at [0, 0] on div "Buscar en campos personalizados... FZPC000757 OC # Generación de cargas Generac…" at bounding box center [0, 0] width 0 height 0
paste input "OCCC002265"
type input "OCCC002265"
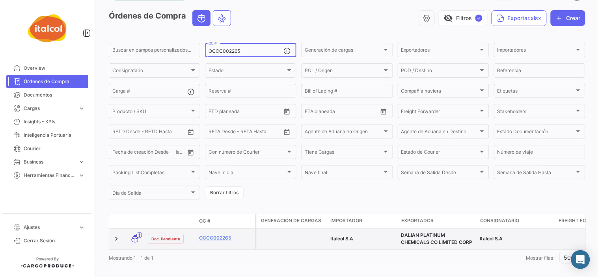
scroll to position [42, 0]
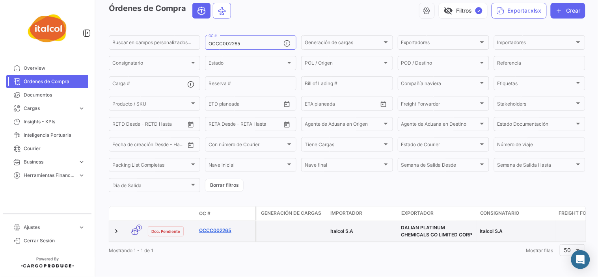
click at [214, 227] on link "OCCC002265" at bounding box center [225, 230] width 53 height 7
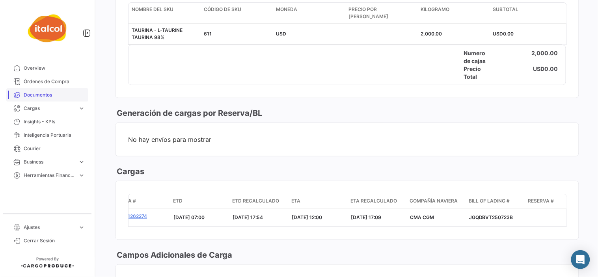
scroll to position [832, 0]
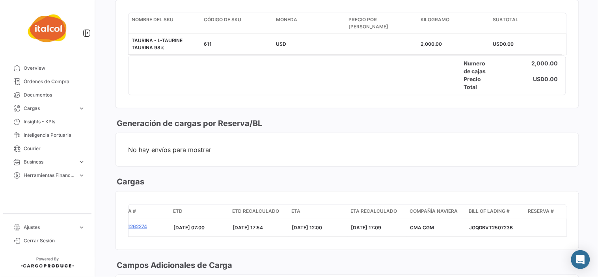
click at [54, 81] on span "Órdenes de Compra" at bounding box center [54, 81] width 61 height 7
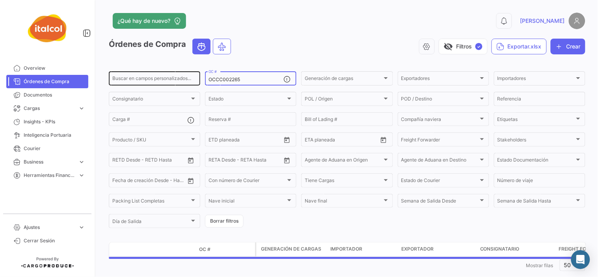
drag, startPoint x: 242, startPoint y: 80, endPoint x: 140, endPoint y: 80, distance: 102.1
click at [0, 0] on div "Buscar en campos personalizados... OCCC002265 OC # Generación de cargas Generac…" at bounding box center [0, 0] width 0 height 0
paste input "ECU-020-202"
type input "ECU-020-2025"
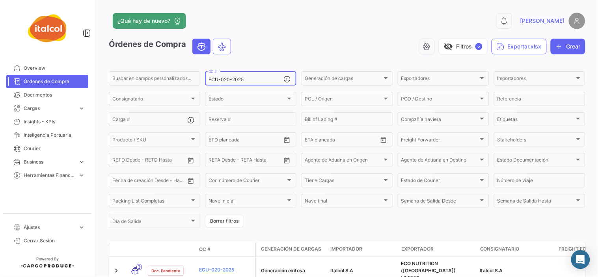
scroll to position [42, 0]
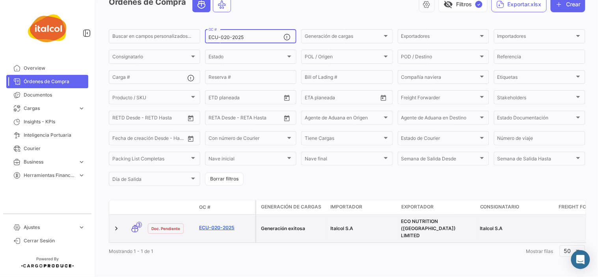
click at [233, 224] on link "ECU-020-2025" at bounding box center [225, 227] width 53 height 7
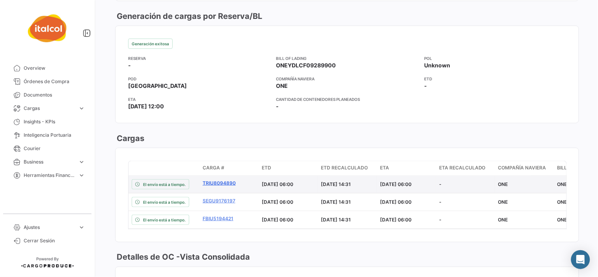
click at [216, 180] on link "TRIU8094890" at bounding box center [229, 183] width 53 height 7
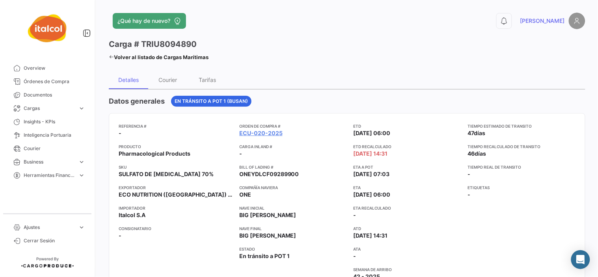
drag, startPoint x: 205, startPoint y: 42, endPoint x: 143, endPoint y: 45, distance: 62.3
click at [143, 45] on div "Carga # TRIU8094890" at bounding box center [159, 44] width 100 height 11
copy h3 "TRIU8094890"
click at [58, 80] on span "Órdenes de Compra" at bounding box center [54, 81] width 61 height 7
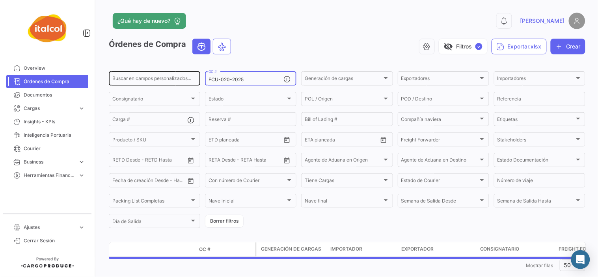
drag, startPoint x: 253, startPoint y: 79, endPoint x: 179, endPoint y: 77, distance: 73.3
click at [0, 0] on div "Buscar en campos personalizados... ECU-020-2025 OC # Generación de cargas Gener…" at bounding box center [0, 0] width 0 height 0
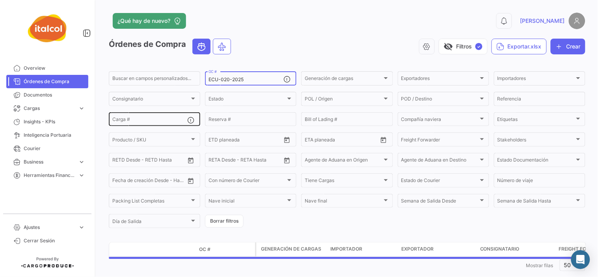
paste input "FZPC000764"
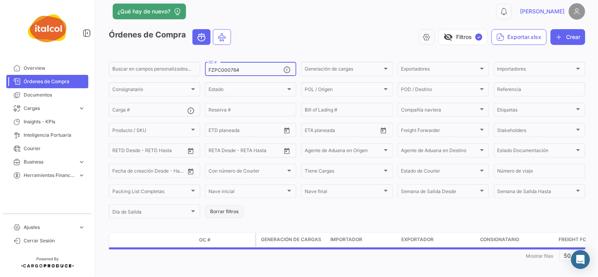
scroll to position [15, 0]
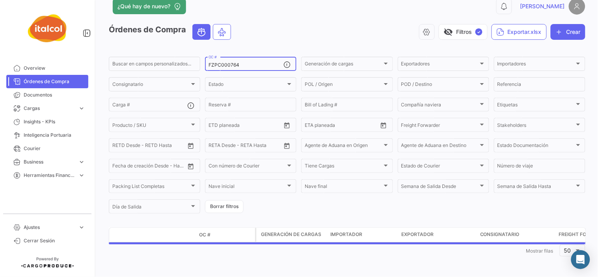
type input "FZPC000764"
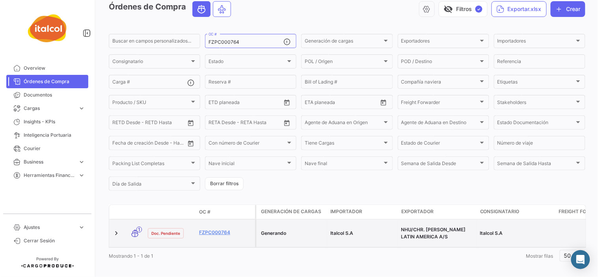
scroll to position [49, 0]
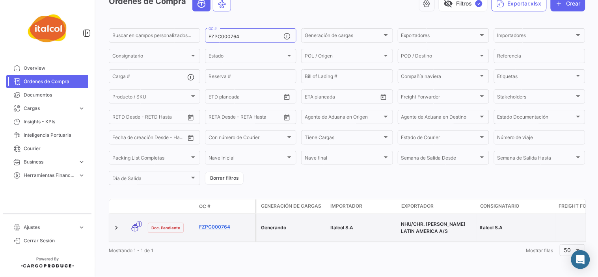
click at [214, 224] on link "FZPC000764" at bounding box center [225, 227] width 53 height 7
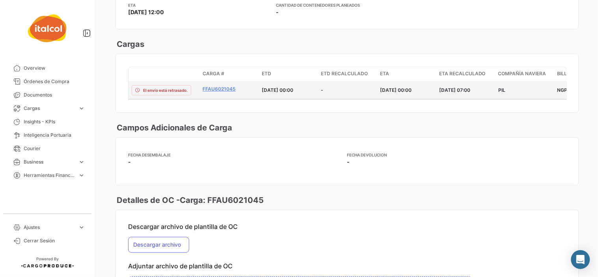
click at [216, 82] on datatable-body-cell "FFAU6021045" at bounding box center [228, 90] width 59 height 17
click at [218, 86] on link "FFAU6021045" at bounding box center [229, 89] width 53 height 7
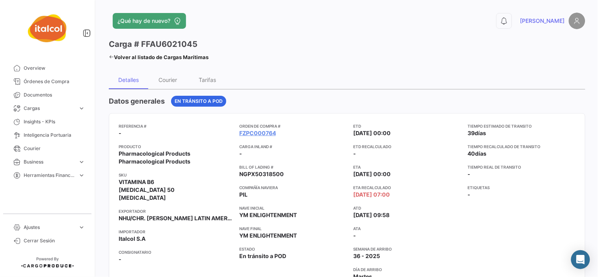
drag, startPoint x: 202, startPoint y: 44, endPoint x: 141, endPoint y: 48, distance: 61.3
click at [141, 48] on div "Carga # FFAU6021045" at bounding box center [159, 44] width 100 height 11
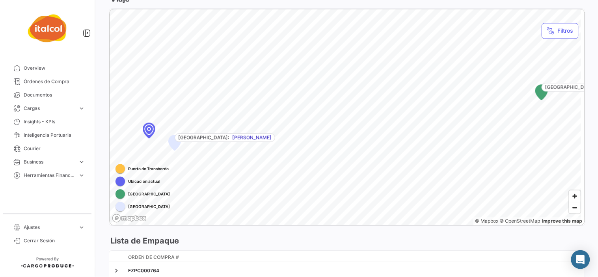
scroll to position [458, 0]
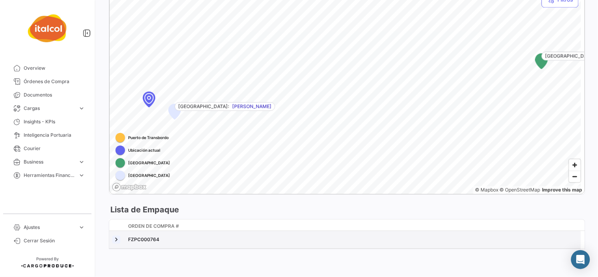
click at [116, 240] on link at bounding box center [116, 240] width 8 height 8
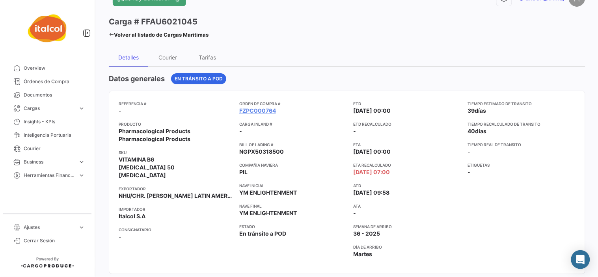
scroll to position [0, 0]
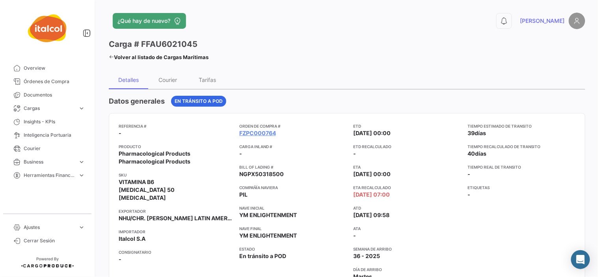
drag, startPoint x: 140, startPoint y: 42, endPoint x: 212, endPoint y: 44, distance: 71.8
click at [212, 44] on div "Carga # FFAU6021045 Volver al listado de Cargas Marítimas" at bounding box center [228, 51] width 238 height 24
copy h3 "FFAU6021045"
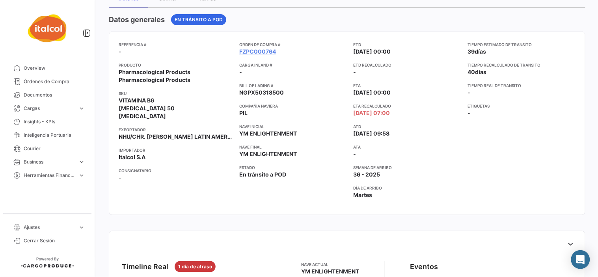
scroll to position [88, 0]
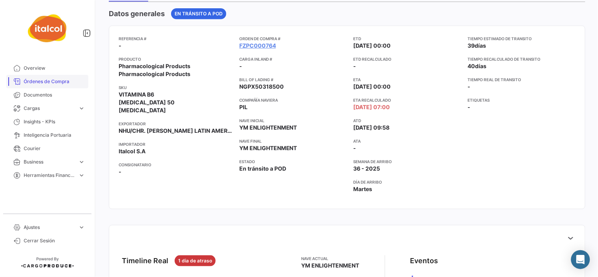
click at [45, 80] on span "Órdenes de Compra" at bounding box center [54, 81] width 61 height 7
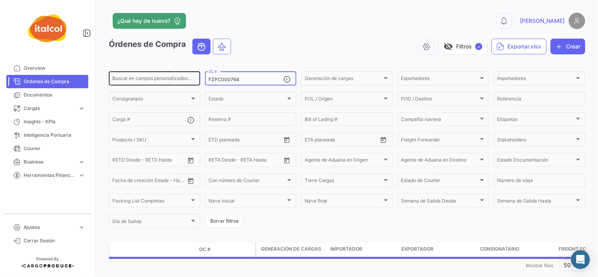
drag, startPoint x: 233, startPoint y: 78, endPoint x: 184, endPoint y: 78, distance: 49.7
click at [0, 0] on div "Buscar en campos personalizados... FZPC000764 OC # Generación de cargas Generac…" at bounding box center [0, 0] width 0 height 0
paste input "AC002238"
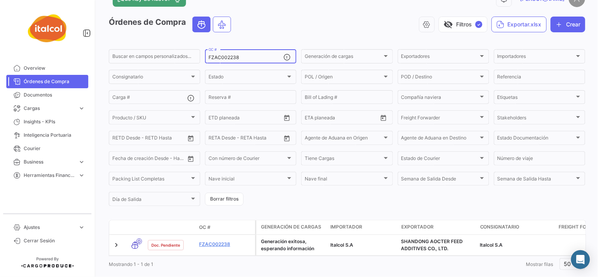
scroll to position [42, 0]
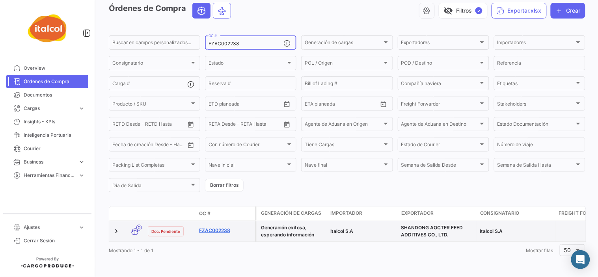
type input "FZAC002238"
click at [215, 227] on link "FZAC002238" at bounding box center [225, 230] width 53 height 7
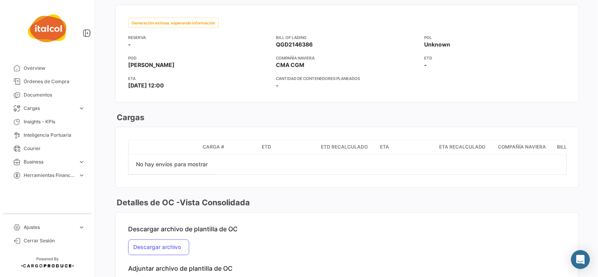
scroll to position [833, 0]
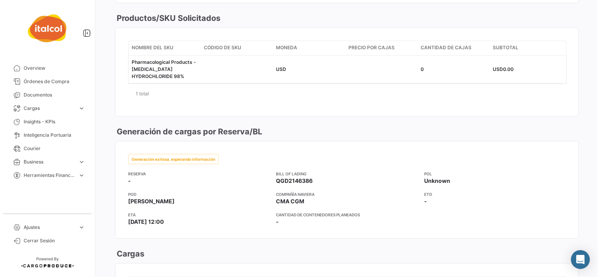
click at [314, 181] on app-card-info-value "QGD2146386" at bounding box center [347, 181] width 142 height 8
click at [304, 201] on app-card-info-value "CMA CGM" at bounding box center [347, 201] width 142 height 8
click at [286, 183] on span "QGD2146386" at bounding box center [294, 181] width 37 height 8
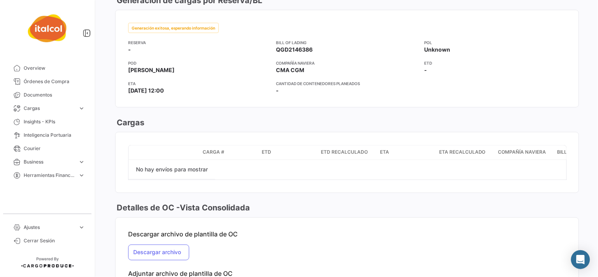
scroll to position [877, 0]
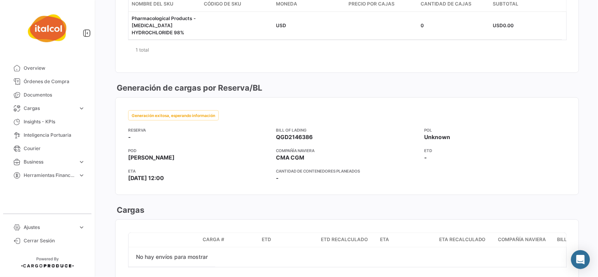
drag, startPoint x: 308, startPoint y: 139, endPoint x: 265, endPoint y: 140, distance: 43.0
click at [265, 140] on div "Reserva - Bill of Lading QGD2146386 POL Unknown" at bounding box center [347, 134] width 438 height 14
click at [329, 137] on app-card-info-value "QGD2146386" at bounding box center [347, 137] width 142 height 8
click at [288, 140] on span "QGD2146386" at bounding box center [294, 137] width 37 height 8
drag, startPoint x: 275, startPoint y: 140, endPoint x: 310, endPoint y: 140, distance: 35.1
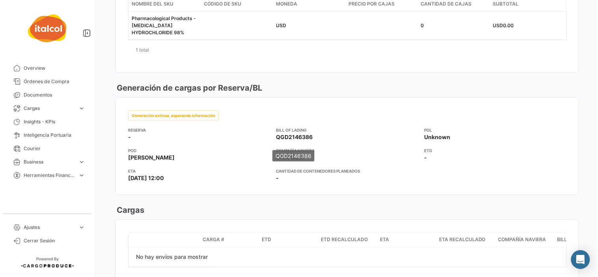
click at [310, 140] on span "QGD2146386" at bounding box center [294, 137] width 37 height 8
copy span "QGD2146386"
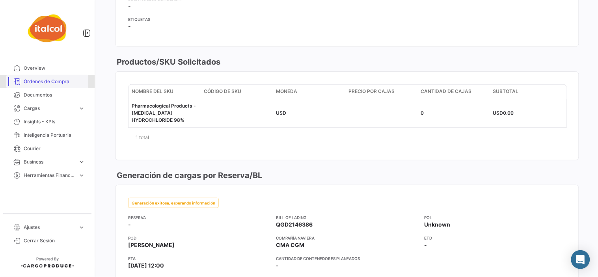
click at [50, 77] on link "Órdenes de Compra" at bounding box center [47, 81] width 82 height 13
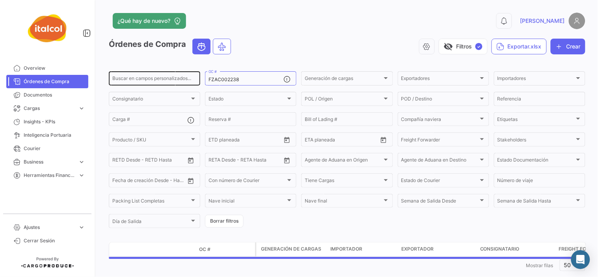
drag, startPoint x: 251, startPoint y: 82, endPoint x: 186, endPoint y: 84, distance: 64.3
click at [0, 0] on div "Buscar en campos personalizados... FZAC002238 OC # Generación de cargas Generac…" at bounding box center [0, 0] width 0 height 0
click at [247, 79] on input "FZAC002238" at bounding box center [246, 80] width 75 height 6
click at [227, 81] on input "FZAC002238" at bounding box center [246, 80] width 75 height 6
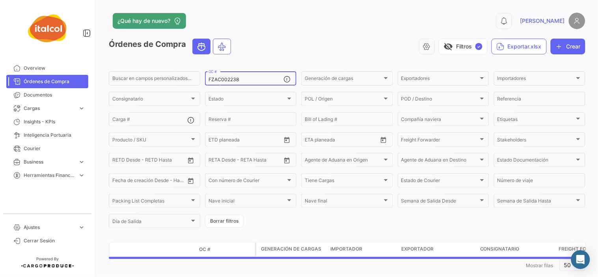
drag, startPoint x: 210, startPoint y: 79, endPoint x: 274, endPoint y: 79, distance: 63.9
click at [274, 79] on input "FZAC002238" at bounding box center [246, 80] width 75 height 6
drag, startPoint x: 208, startPoint y: 80, endPoint x: 262, endPoint y: 80, distance: 53.6
click at [262, 80] on input "FZAC002238" at bounding box center [246, 80] width 75 height 6
paste input "OCCC00224"
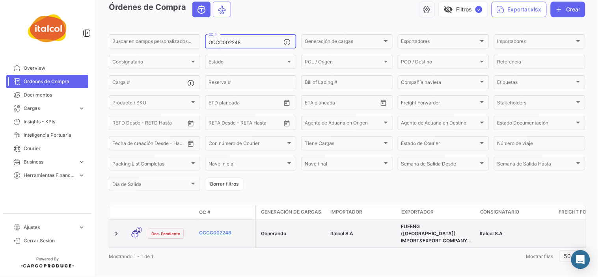
scroll to position [49, 0]
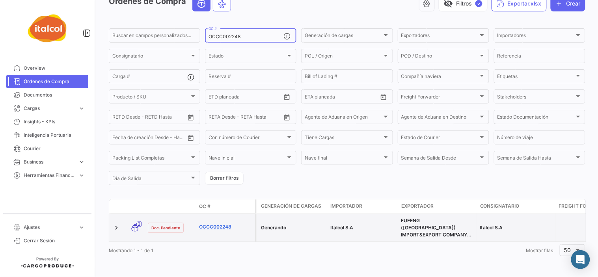
type input "OCCC002248"
click at [229, 224] on link "OCCC002248" at bounding box center [225, 227] width 53 height 7
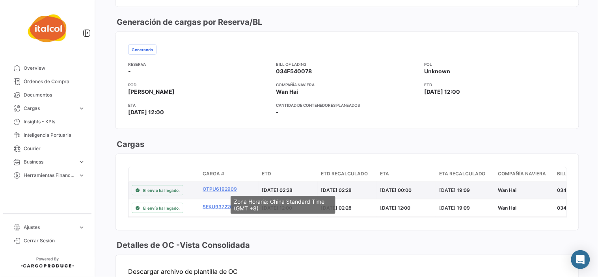
scroll to position [1045, 0]
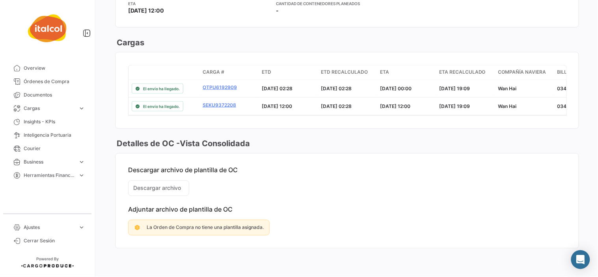
drag, startPoint x: 300, startPoint y: 118, endPoint x: 324, endPoint y: 118, distance: 24.8
click at [324, 118] on mat-card-content "Carga # ETD ETD Recalculado ETA ETA Recalculado Compañía naviera Bill of Lading…" at bounding box center [347, 90] width 463 height 76
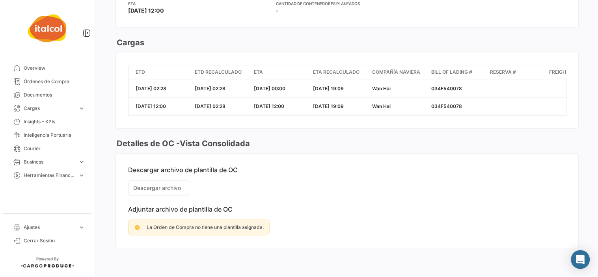
scroll to position [914, 0]
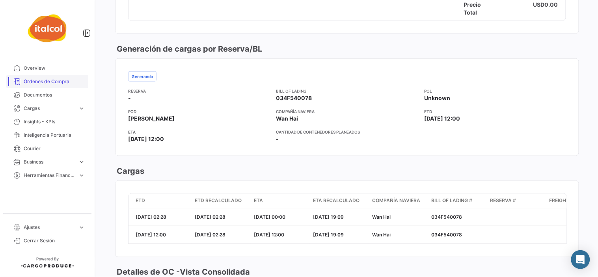
click at [50, 81] on span "Órdenes de Compra" at bounding box center [54, 81] width 61 height 7
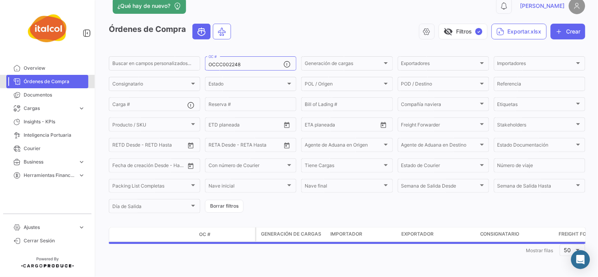
scroll to position [15, 0]
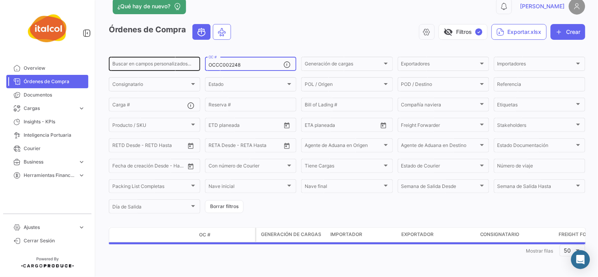
drag, startPoint x: 256, startPoint y: 61, endPoint x: 168, endPoint y: 64, distance: 88.0
click at [0, 0] on div "Buscar en campos personalizados... OCCC002248 OC # Generación de cargas Generac…" at bounding box center [0, 0] width 0 height 0
paste input "FZAC002233"
type input "FZAC002233"
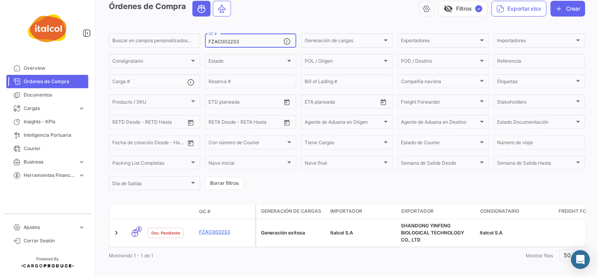
scroll to position [49, 0]
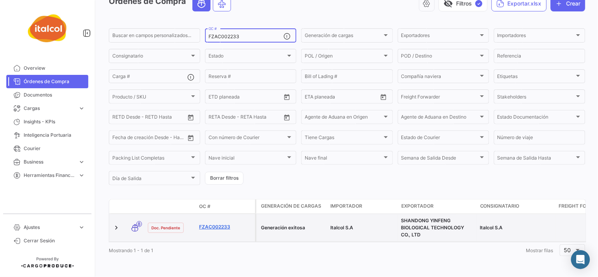
click at [222, 224] on link "FZAC002233" at bounding box center [225, 227] width 53 height 7
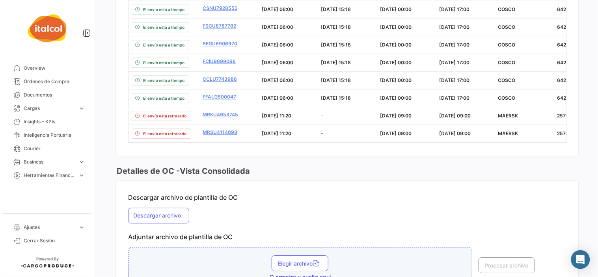
scroll to position [1138, 0]
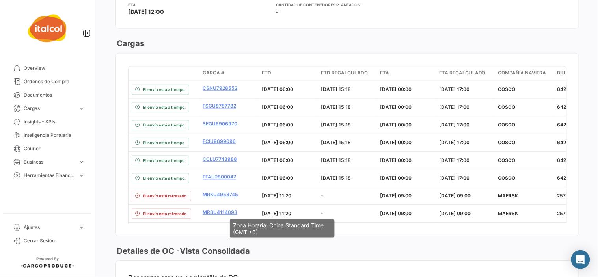
click at [279, 222] on div "Zona Horaria: China Standard Time (GMT +8)" at bounding box center [282, 229] width 105 height 18
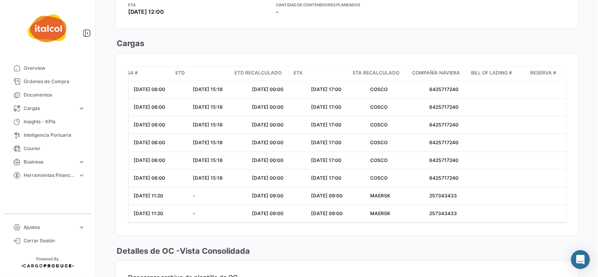
scroll to position [0, 148]
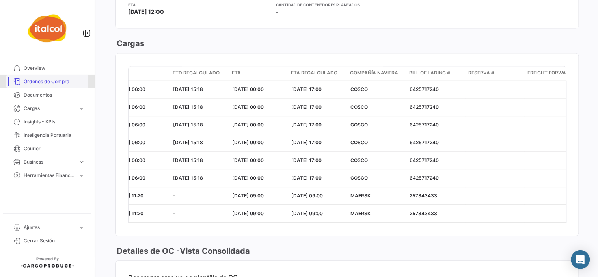
click at [52, 80] on span "Órdenes de Compra" at bounding box center [54, 81] width 61 height 7
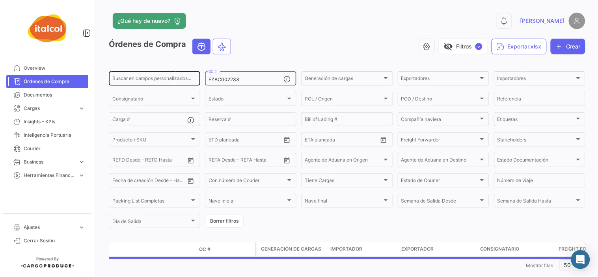
drag, startPoint x: 256, startPoint y: 78, endPoint x: 186, endPoint y: 77, distance: 70.6
click at [0, 0] on div "Buscar en campos personalizados... FZAC002233 OC # Generación de cargas Generac…" at bounding box center [0, 0] width 0 height 0
paste input "124"
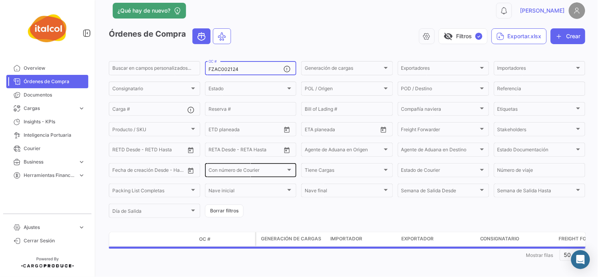
scroll to position [15, 0]
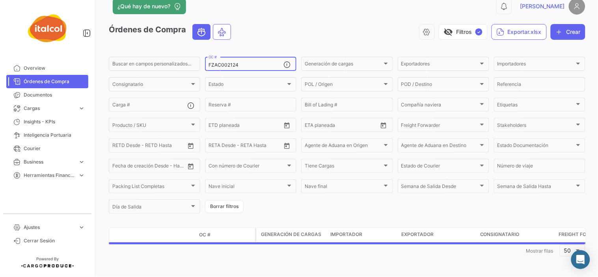
type input "FZAC002124"
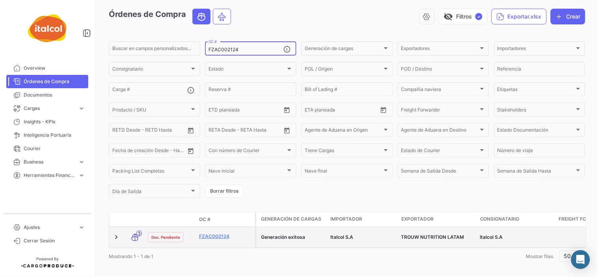
scroll to position [42, 0]
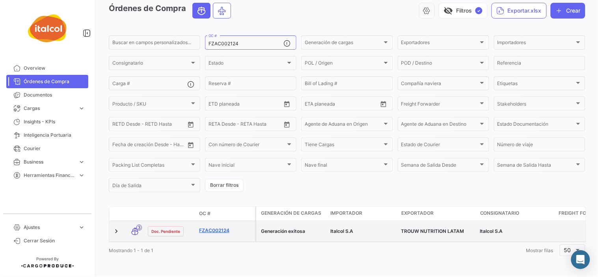
click at [220, 227] on link "FZAC002124" at bounding box center [225, 230] width 53 height 7
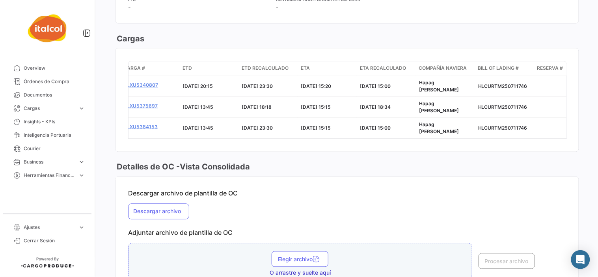
scroll to position [0, 133]
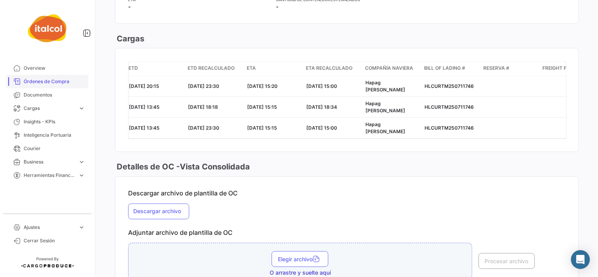
click at [47, 83] on span "Órdenes de Compra" at bounding box center [54, 81] width 61 height 7
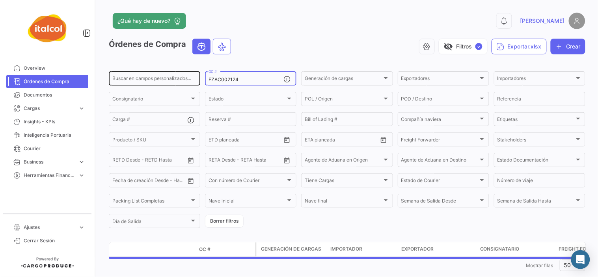
drag, startPoint x: 251, startPoint y: 82, endPoint x: 168, endPoint y: 82, distance: 82.8
click at [0, 0] on div "Buscar en campos personalizados... FZAC002124 OC # Generación de cargas Generac…" at bounding box center [0, 0] width 0 height 0
paste input "OCCC002190"
type input "OCCC002190"
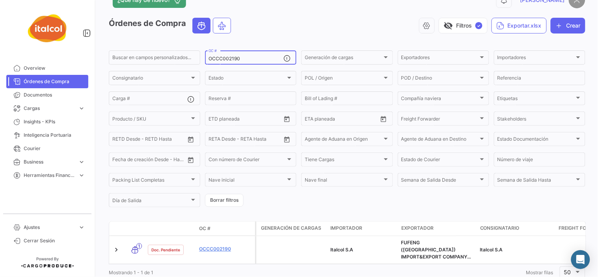
scroll to position [49, 0]
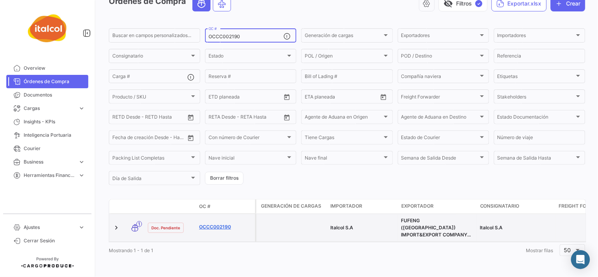
click at [202, 224] on link "OCCC002190" at bounding box center [225, 227] width 53 height 7
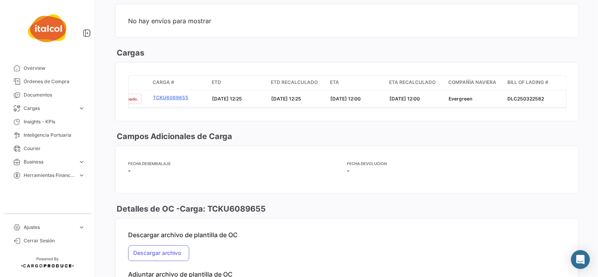
scroll to position [0, 72]
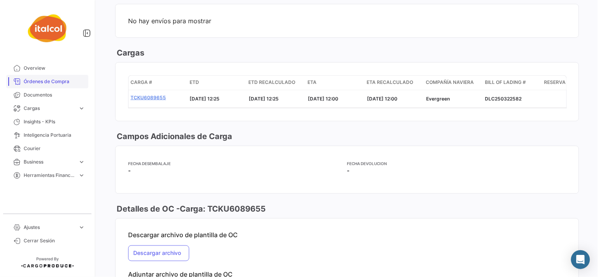
click at [41, 77] on link "Órdenes de Compra" at bounding box center [47, 81] width 82 height 13
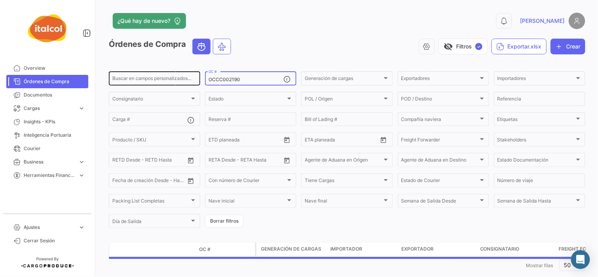
drag, startPoint x: 243, startPoint y: 80, endPoint x: 180, endPoint y: 79, distance: 62.7
click at [0, 0] on div "Buscar en campos personalizados... OCCC002190 OC # Generación de cargas Generac…" at bounding box center [0, 0] width 0 height 0
paste input "FZAC002107"
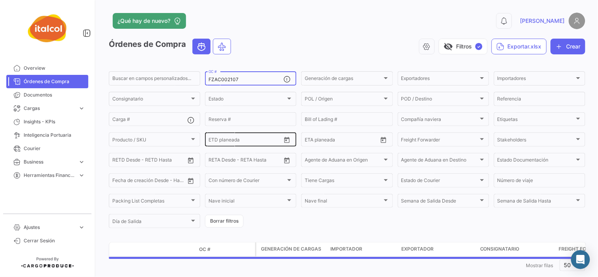
type input "FZAC002107"
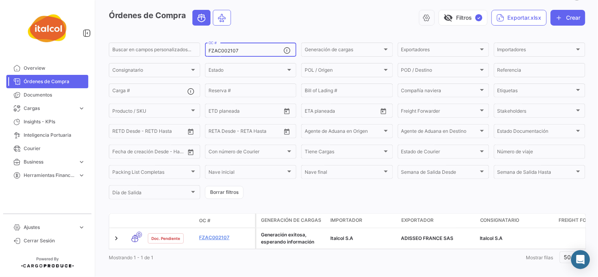
scroll to position [42, 0]
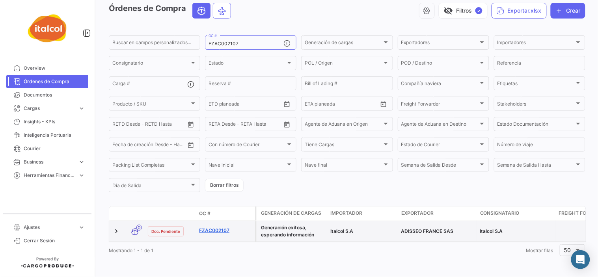
click at [218, 227] on link "FZAC002107" at bounding box center [225, 230] width 53 height 7
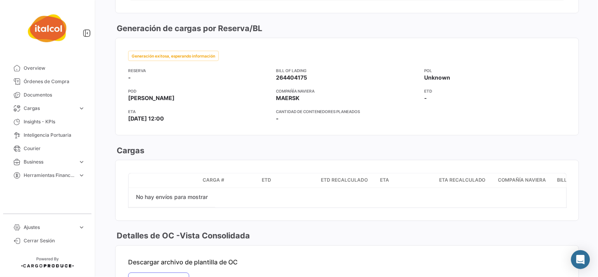
scroll to position [1073, 0]
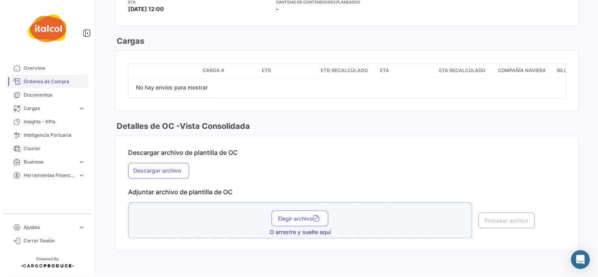
click at [52, 81] on span "Órdenes de Compra" at bounding box center [54, 81] width 61 height 7
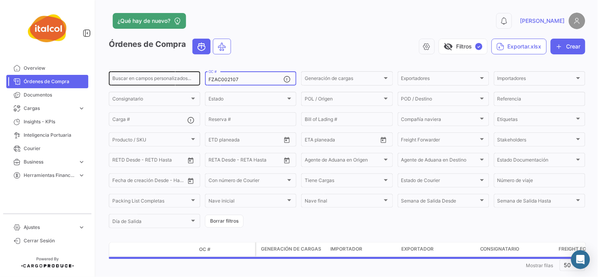
drag, startPoint x: 250, startPoint y: 78, endPoint x: 174, endPoint y: 80, distance: 76.1
click at [0, 0] on div "Buscar en campos personalizados... FZAC002107 OC # Generación de cargas Generac…" at bounding box center [0, 0] width 0 height 0
paste input "BUGC000980"
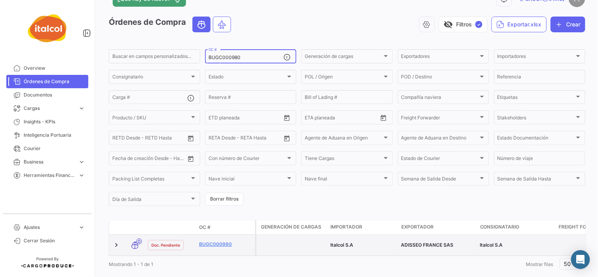
scroll to position [39, 0]
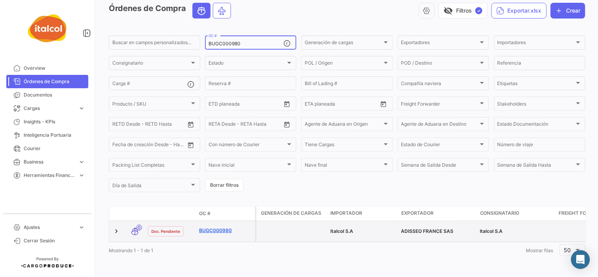
type input "BUGC000980"
click at [215, 227] on link "BUGC000980" at bounding box center [225, 230] width 53 height 7
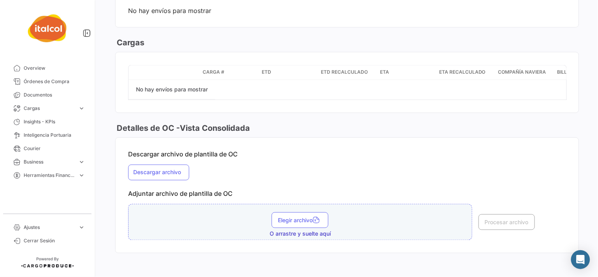
scroll to position [1002, 0]
click at [37, 80] on span "Órdenes de Compra" at bounding box center [54, 81] width 61 height 7
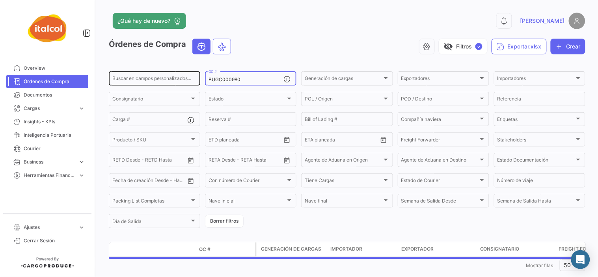
drag, startPoint x: 246, startPoint y: 79, endPoint x: 167, endPoint y: 79, distance: 78.4
click at [0, 0] on div "Buscar en campos personalizados... BUGC000980 OC # Generación de cargas Generac…" at bounding box center [0, 0] width 0 height 0
paste input "FZPC000751"
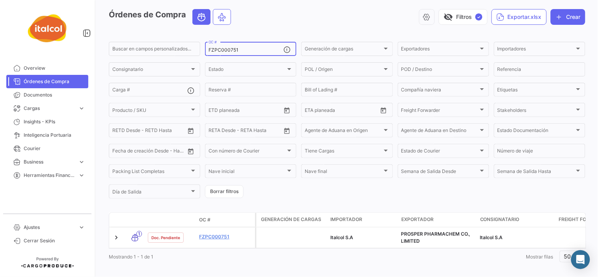
scroll to position [42, 0]
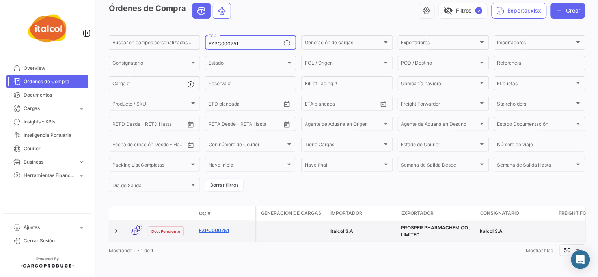
type input "FZPC000751"
click at [208, 227] on link "FZPC000751" at bounding box center [225, 230] width 53 height 7
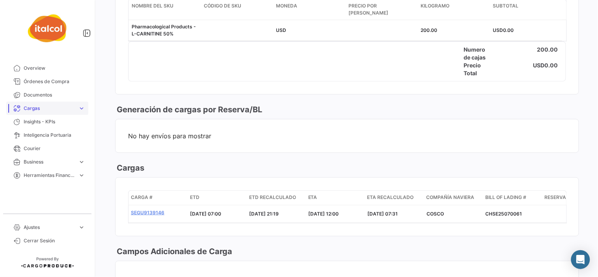
scroll to position [832, 0]
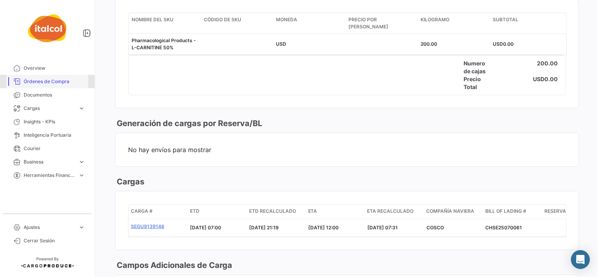
click at [45, 84] on span "Órdenes de Compra" at bounding box center [54, 81] width 61 height 7
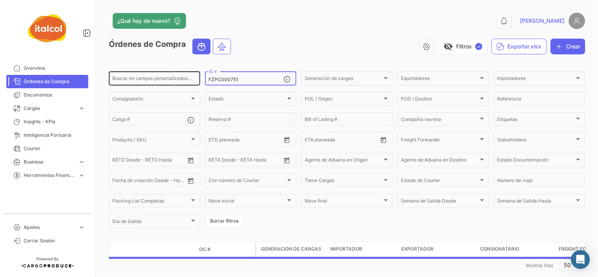
drag, startPoint x: 248, startPoint y: 78, endPoint x: 180, endPoint y: 79, distance: 68.6
click at [0, 0] on div "Buscar en campos personalizados... FZPC000751 OC # Generación de cargas Generac…" at bounding box center [0, 0] width 0 height 0
paste input "AC002128"
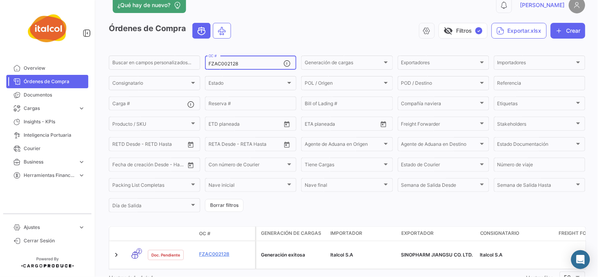
scroll to position [42, 0]
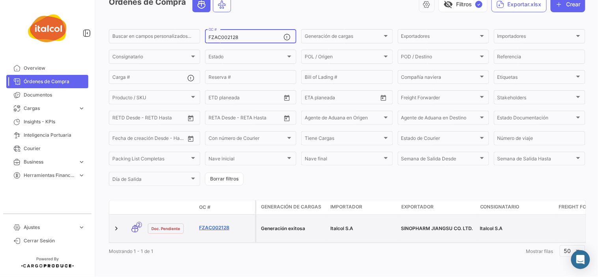
type input "FZAC002128"
click at [220, 224] on link "FZAC002128" at bounding box center [225, 227] width 53 height 7
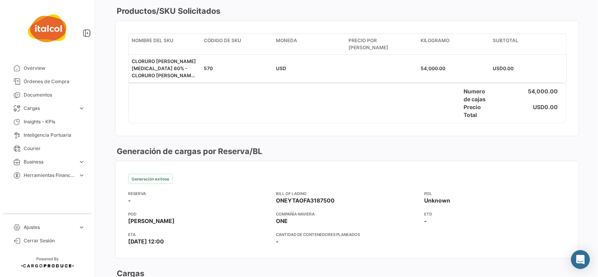
scroll to position [672, 0]
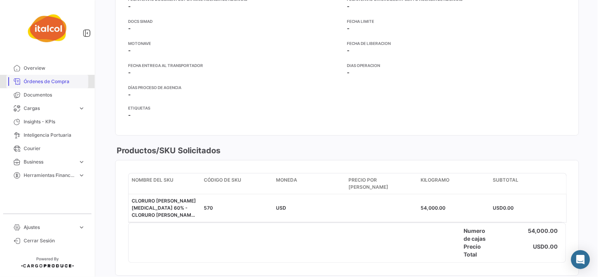
click at [49, 84] on span "Órdenes de Compra" at bounding box center [54, 81] width 61 height 7
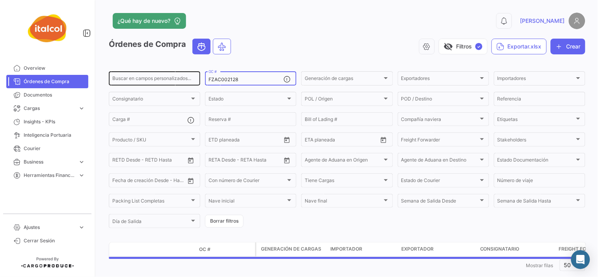
drag, startPoint x: 247, startPoint y: 81, endPoint x: 170, endPoint y: 83, distance: 77.3
click at [0, 0] on div "Buscar en campos personalizados... FZAC002128 OC # Generación de cargas Generac…" at bounding box center [0, 0] width 0 height 0
paste input "AURC000745"
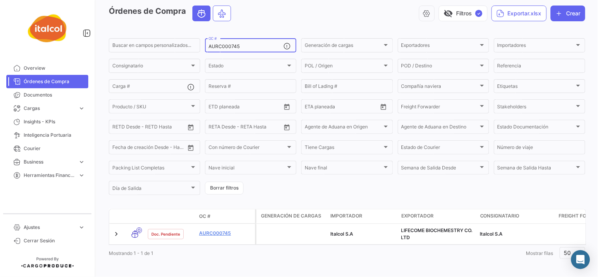
scroll to position [42, 0]
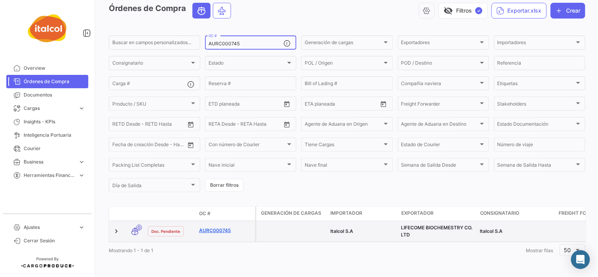
type input "AURC000745"
click at [221, 227] on link "AURC000745" at bounding box center [225, 230] width 53 height 7
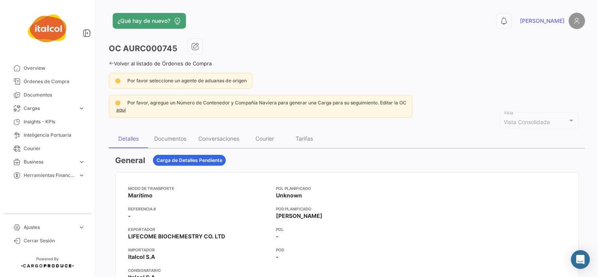
scroll to position [131, 0]
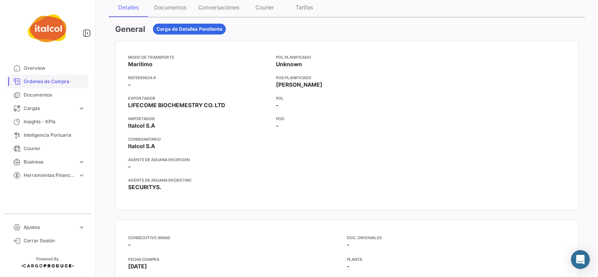
click at [70, 81] on span "Órdenes de Compra" at bounding box center [54, 81] width 61 height 7
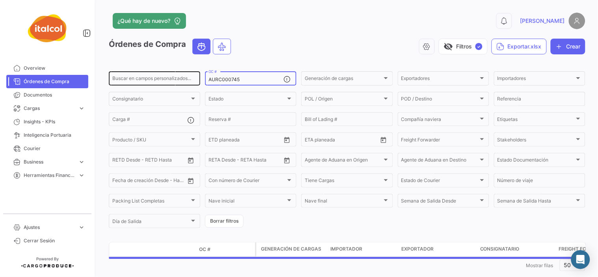
drag, startPoint x: 224, startPoint y: 77, endPoint x: 175, endPoint y: 77, distance: 48.1
click at [0, 0] on div "Buscar en campos personalizados... AURC000745 OC # Generación de cargas Generac…" at bounding box center [0, 0] width 0 height 0
paste input "FZPC00076"
type input "FZPC000765"
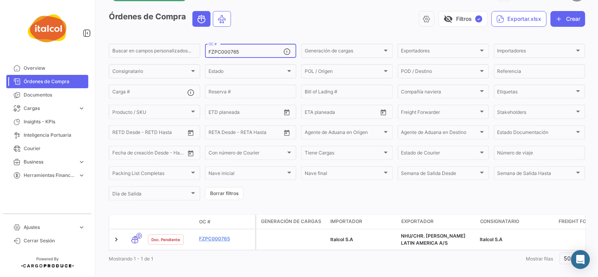
scroll to position [42, 0]
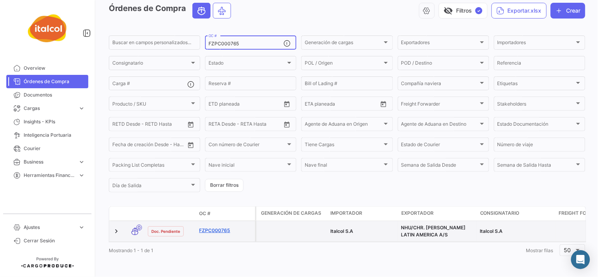
click at [226, 227] on link "FZPC000765" at bounding box center [225, 230] width 53 height 7
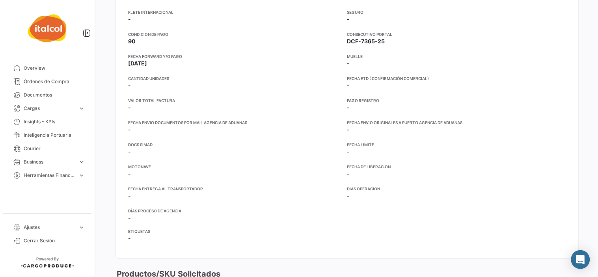
scroll to position [657, 0]
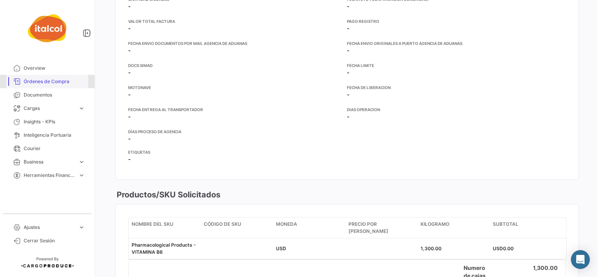
click at [50, 82] on span "Órdenes de Compra" at bounding box center [54, 81] width 61 height 7
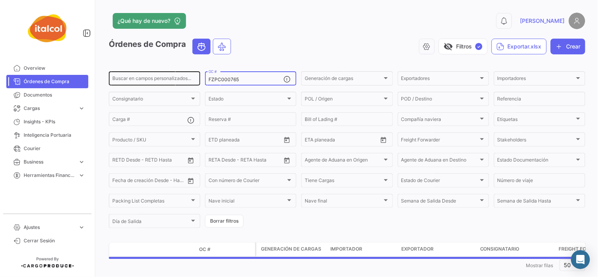
drag, startPoint x: 250, startPoint y: 78, endPoint x: 184, endPoint y: 78, distance: 66.2
click at [0, 0] on div "Buscar en campos personalizados... FZPC000765 OC # Generación de cargas Generac…" at bounding box center [0, 0] width 0 height 0
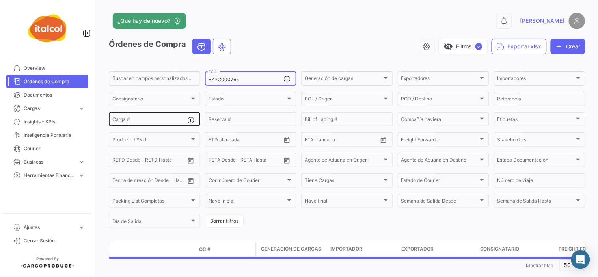
paste input "AC002140"
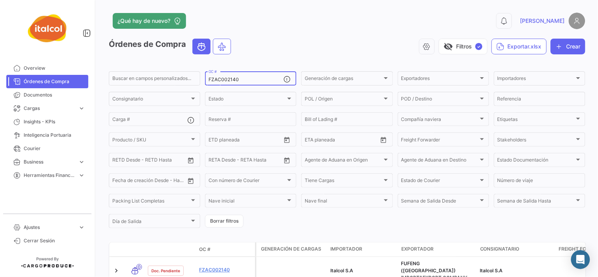
scroll to position [49, 0]
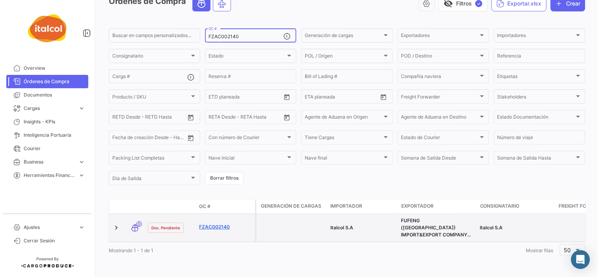
type input "FZAC002140"
click at [222, 224] on link "FZAC002140" at bounding box center [225, 227] width 53 height 7
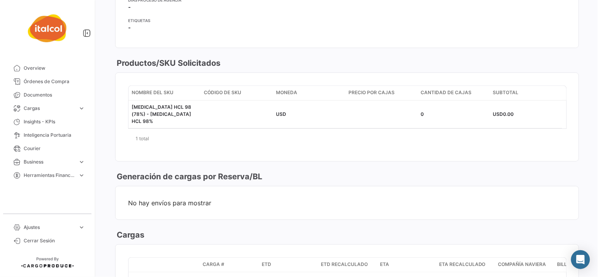
scroll to position [981, 0]
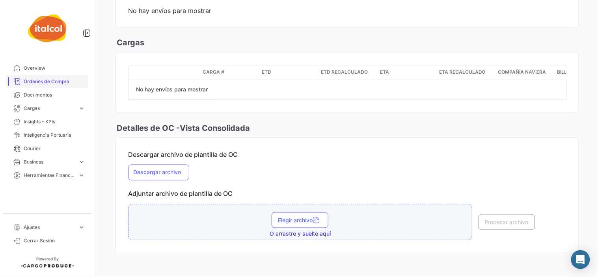
click at [37, 77] on link "Órdenes de Compra" at bounding box center [47, 81] width 82 height 13
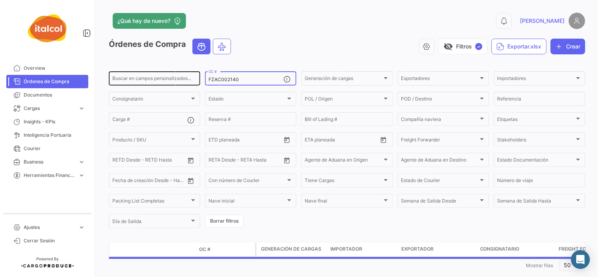
drag, startPoint x: 237, startPoint y: 78, endPoint x: 193, endPoint y: 78, distance: 43.8
click at [0, 0] on div "Buscar en campos personalizados... FZAC002140 OC # Generación de cargas Generac…" at bounding box center [0, 0] width 0 height 0
paste input "PC000772"
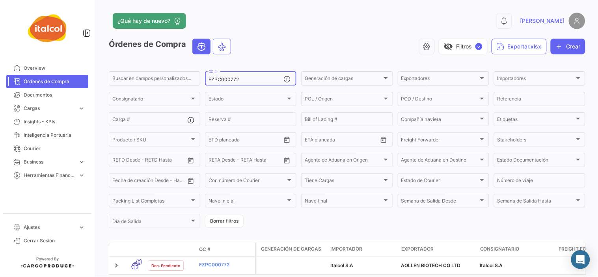
scroll to position [39, 0]
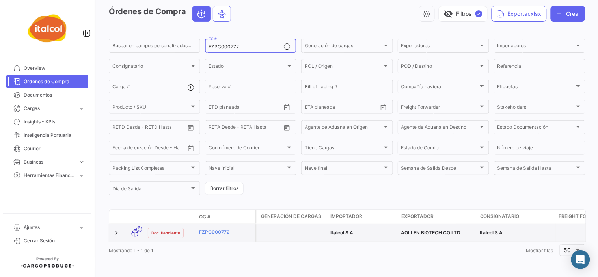
type input "FZPC000772"
click at [214, 229] on div "FZPC000772" at bounding box center [225, 233] width 53 height 9
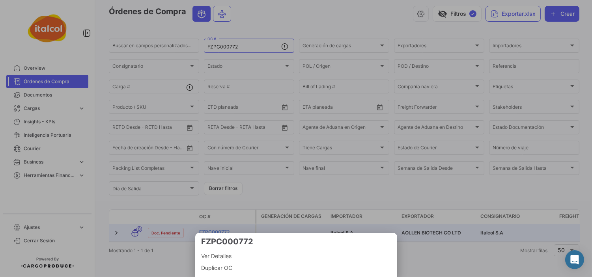
click at [218, 222] on div at bounding box center [296, 138] width 592 height 277
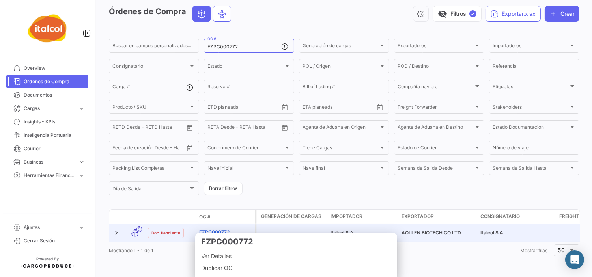
click at [215, 229] on link "FZPC000772" at bounding box center [225, 232] width 53 height 7
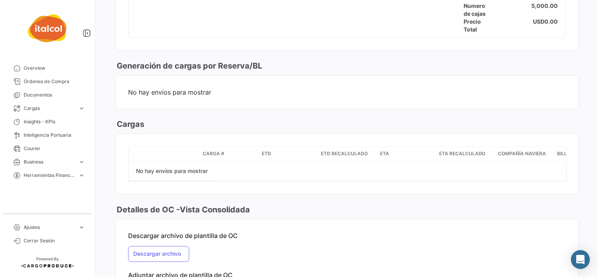
scroll to position [998, 0]
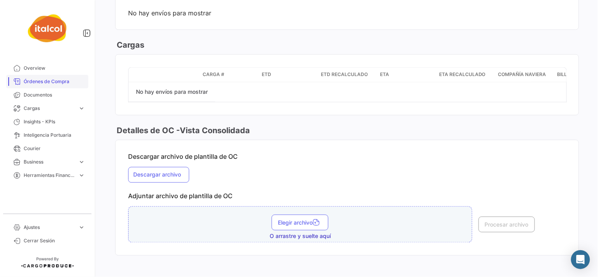
click at [50, 78] on span "Órdenes de Compra" at bounding box center [54, 81] width 61 height 7
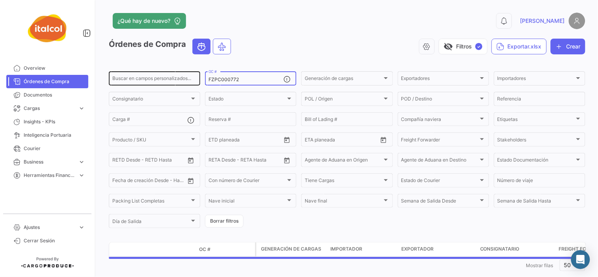
drag, startPoint x: 233, startPoint y: 77, endPoint x: 184, endPoint y: 77, distance: 48.9
click at [0, 0] on div "Buscar en campos personalizados... FZPC000772 OC # Generación de cargas Generac…" at bounding box center [0, 0] width 0 height 0
paste input "ECU-018-2025"
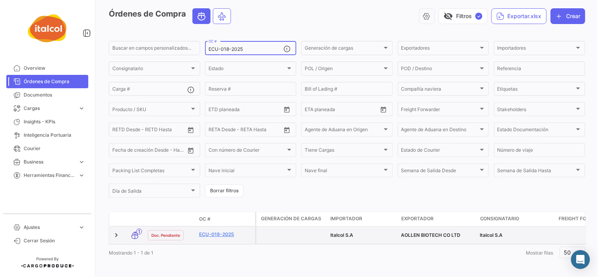
scroll to position [39, 0]
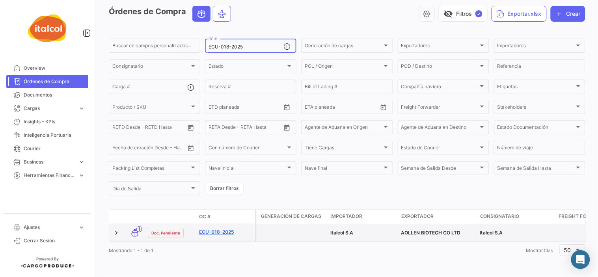
type input "ECU-018-2025"
click at [225, 229] on link "ECU-018-2025" at bounding box center [225, 232] width 53 height 7
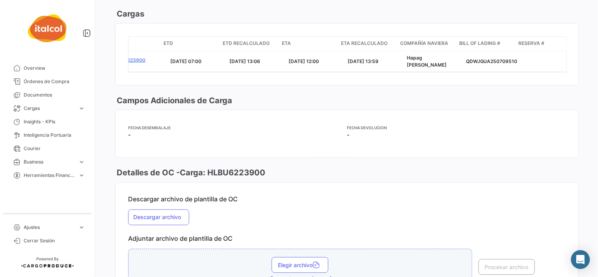
scroll to position [0, 98]
click at [47, 80] on span "Órdenes de Compra" at bounding box center [54, 81] width 61 height 7
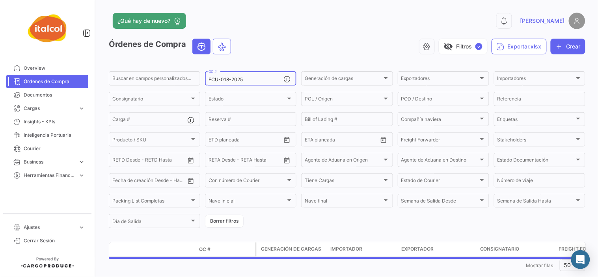
drag, startPoint x: 255, startPoint y: 80, endPoint x: 201, endPoint y: 80, distance: 54.4
click at [201, 80] on form "Buscar en campos personalizados... ECU-018-2025 OC # Generación de cargas Gener…" at bounding box center [347, 149] width 477 height 159
paste input "PAN-020-2025"
type input "PAN-020-2025"
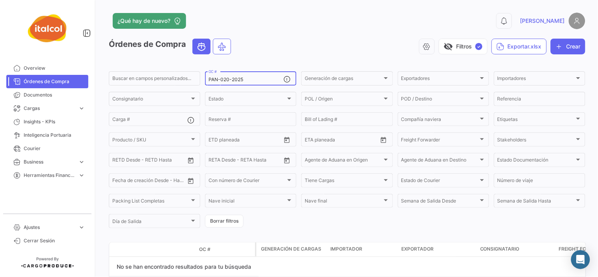
scroll to position [34, 0]
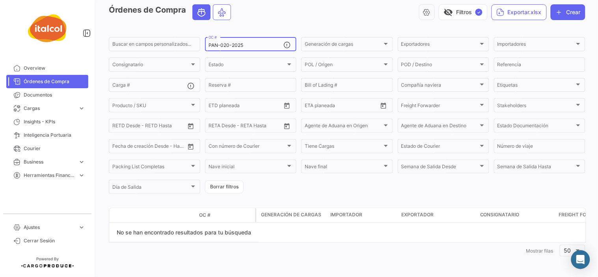
type input "PAN-020-2025"
click at [65, 79] on span "Órdenes de Compra" at bounding box center [54, 81] width 61 height 7
click at [39, 74] on link "Overview" at bounding box center [47, 67] width 82 height 13
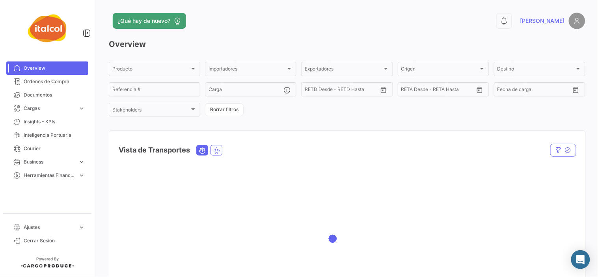
click at [242, 41] on h3 "Overview" at bounding box center [347, 44] width 477 height 11
click at [41, 76] on link "Órdenes de Compra" at bounding box center [47, 81] width 82 height 13
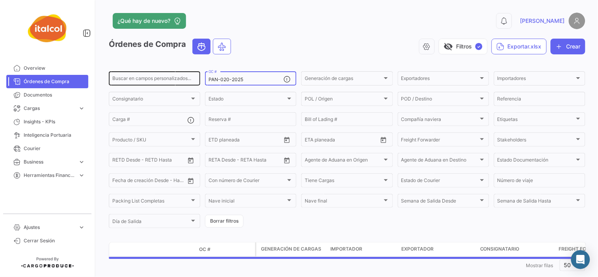
drag, startPoint x: 246, startPoint y: 81, endPoint x: 179, endPoint y: 81, distance: 67.8
click at [0, 0] on div "Buscar en campos personalizados... PAN-020-2025 OC # Generación de cargas Gener…" at bounding box center [0, 0] width 0 height 0
paste input "AURC000765"
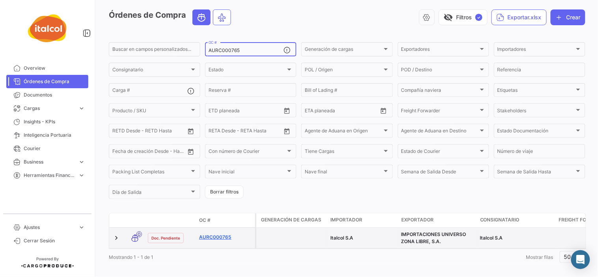
scroll to position [42, 0]
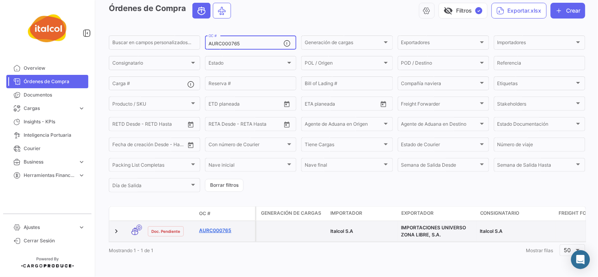
type input "AURC000765"
click at [222, 227] on link "AURC000765" at bounding box center [225, 230] width 53 height 7
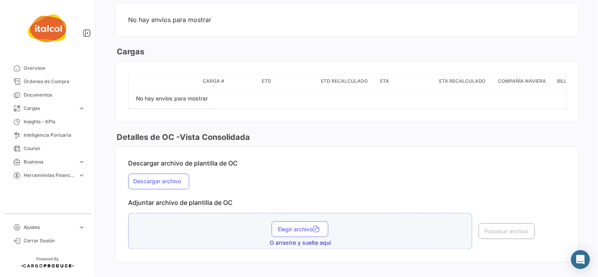
scroll to position [1009, 0]
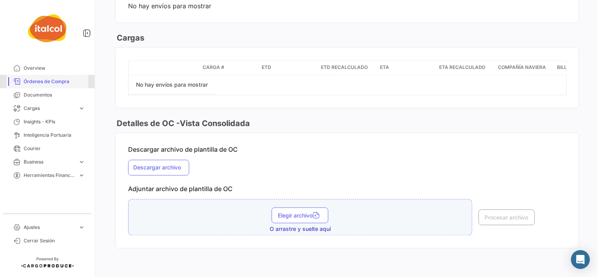
click at [41, 80] on span "Órdenes de Compra" at bounding box center [54, 81] width 61 height 7
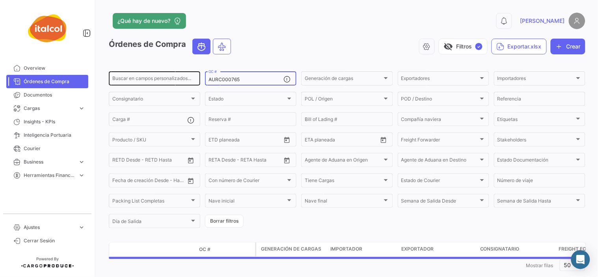
drag, startPoint x: 259, startPoint y: 78, endPoint x: 191, endPoint y: 82, distance: 67.5
click at [0, 0] on div "Buscar en campos personalizados... AURC000765 OC # Generación de cargas Generac…" at bounding box center [0, 0] width 0 height 0
paste input "73"
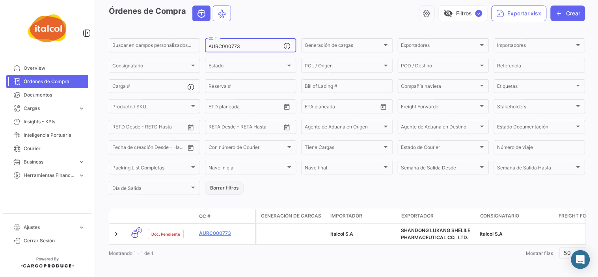
scroll to position [42, 0]
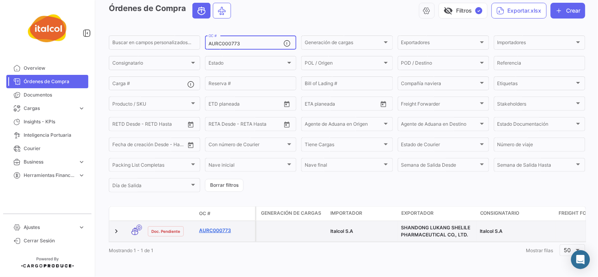
type input "AURC000773"
click at [221, 227] on link "AURC000773" at bounding box center [225, 230] width 53 height 7
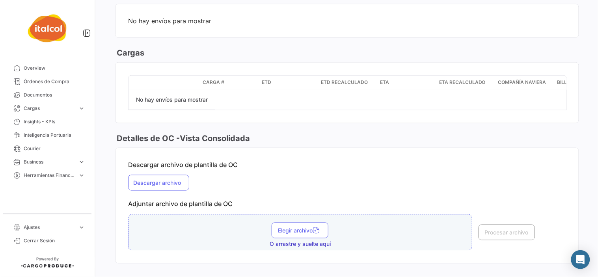
scroll to position [981, 0]
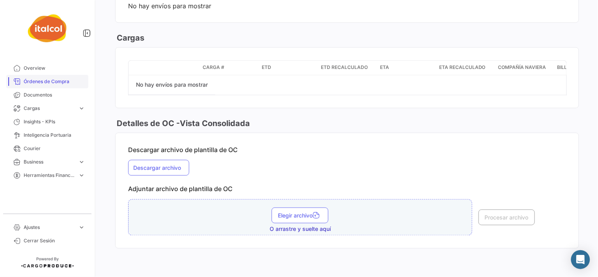
click at [47, 81] on span "Órdenes de Compra" at bounding box center [54, 81] width 61 height 7
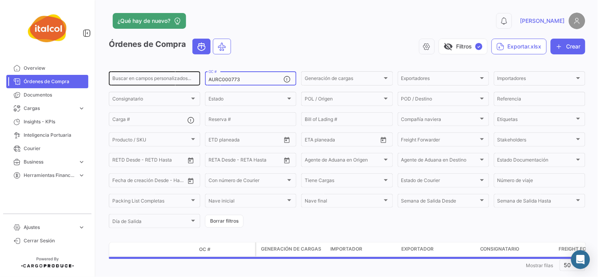
drag, startPoint x: 252, startPoint y: 80, endPoint x: 184, endPoint y: 80, distance: 68.2
click at [0, 0] on div "Buscar en campos personalizados... AURC000773 OC # Generación de cargas Generac…" at bounding box center [0, 0] width 0 height 0
paste input "FZAC002230"
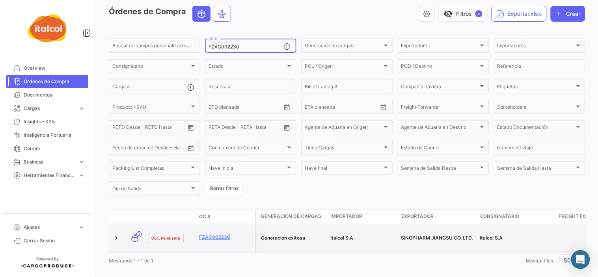
scroll to position [42, 0]
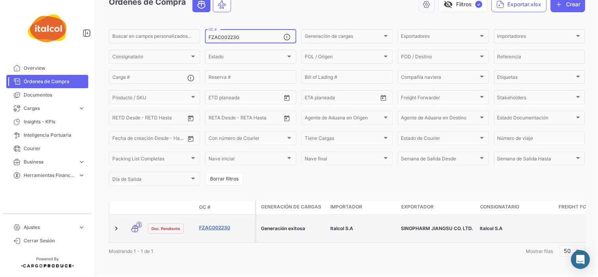
type input "FZAC002230"
click at [227, 227] on link "FZAC002230" at bounding box center [225, 227] width 53 height 7
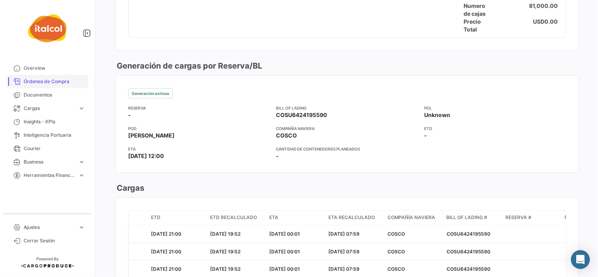
scroll to position [821, 0]
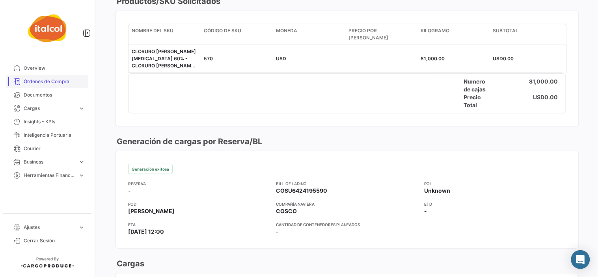
click at [57, 83] on span "Órdenes de Compra" at bounding box center [54, 81] width 61 height 7
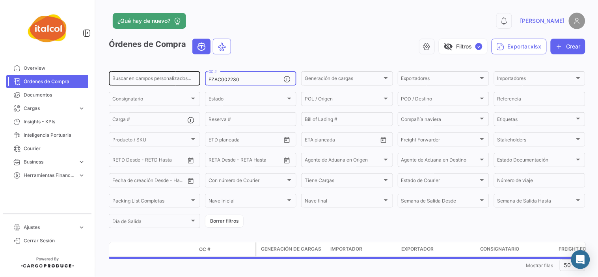
drag, startPoint x: 259, startPoint y: 80, endPoint x: 182, endPoint y: 80, distance: 77.7
click at [0, 0] on div "Buscar en campos personalizados... FZAC002230 OC # Generación de cargas Generac…" at bounding box center [0, 0] width 0 height 0
paste input "42"
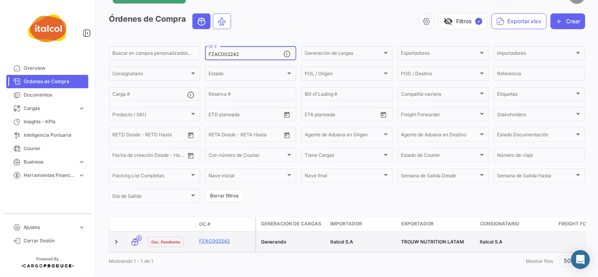
scroll to position [42, 0]
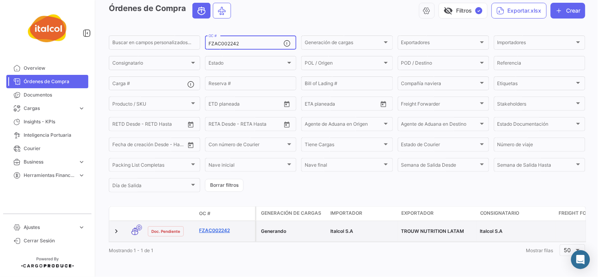
type input "FZAC002242"
click at [217, 227] on link "FZAC002242" at bounding box center [225, 230] width 53 height 7
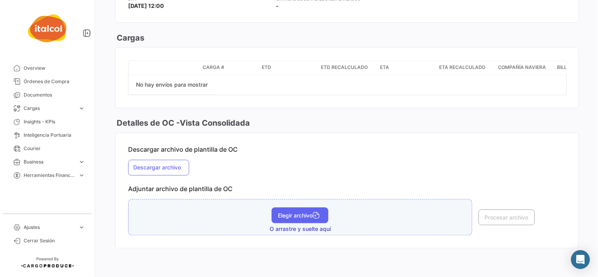
scroll to position [1045, 0]
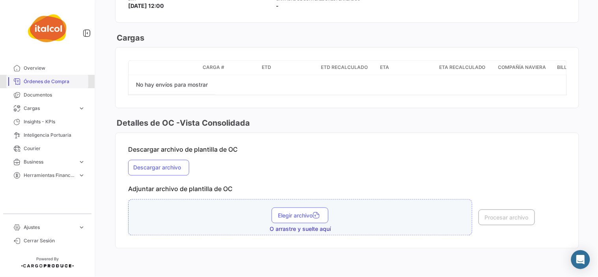
click at [32, 79] on span "Órdenes de Compra" at bounding box center [54, 81] width 61 height 7
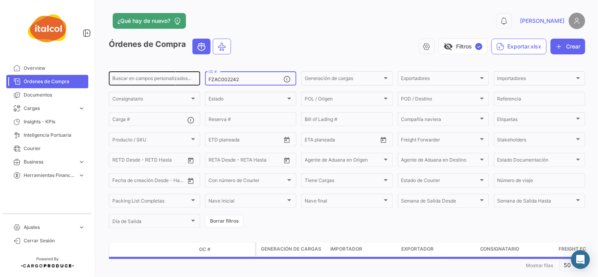
drag, startPoint x: 255, startPoint y: 80, endPoint x: 194, endPoint y: 79, distance: 60.7
click at [0, 0] on div "Buscar en campos personalizados... FZAC002242 OC # Generación de cargas Generac…" at bounding box center [0, 0] width 0 height 0
paste input "PC000794"
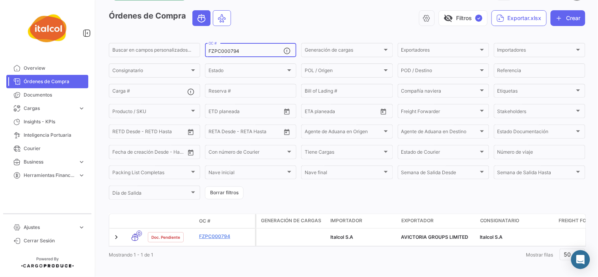
scroll to position [42, 0]
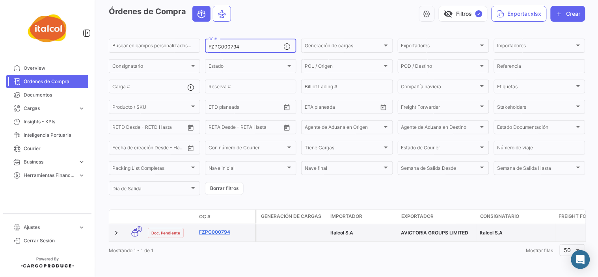
type input "FZPC000794"
click at [218, 229] on link "FZPC000794" at bounding box center [225, 232] width 53 height 7
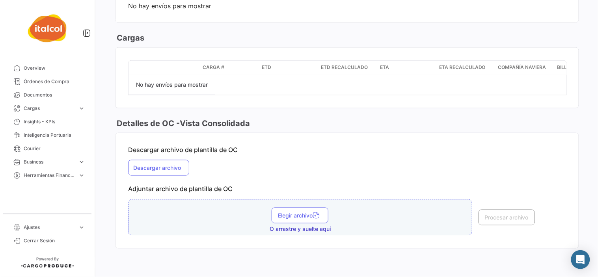
scroll to position [806, 0]
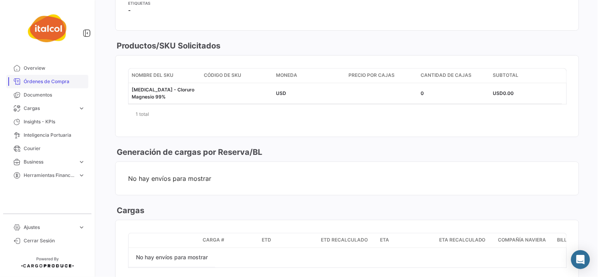
click at [47, 83] on span "Órdenes de Compra" at bounding box center [54, 81] width 61 height 7
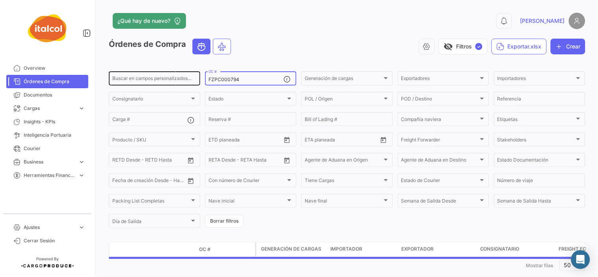
drag, startPoint x: 255, startPoint y: 80, endPoint x: 183, endPoint y: 80, distance: 71.7
click at [0, 0] on div "Buscar en campos personalizados... FZPC000794 OC # Generación de cargas Generac…" at bounding box center [0, 0] width 0 height 0
paste input "6"
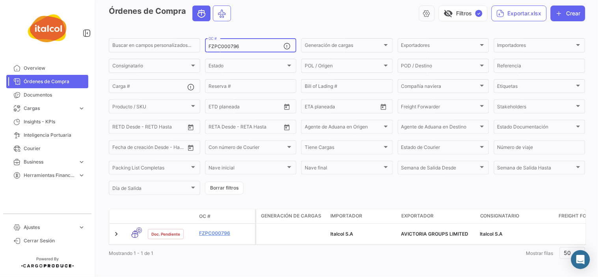
scroll to position [42, 0]
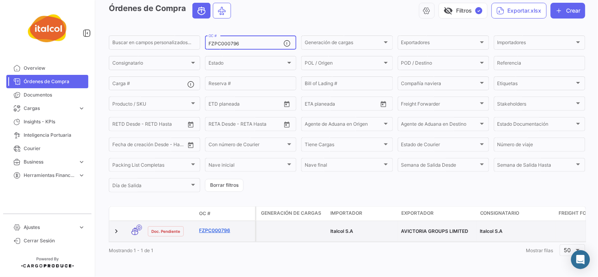
type input "FZPC000796"
click at [222, 227] on link "FZPC000796" at bounding box center [225, 230] width 53 height 7
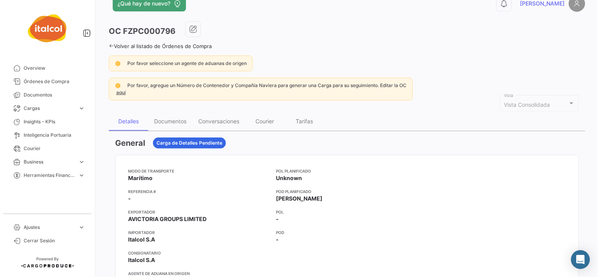
scroll to position [61, 0]
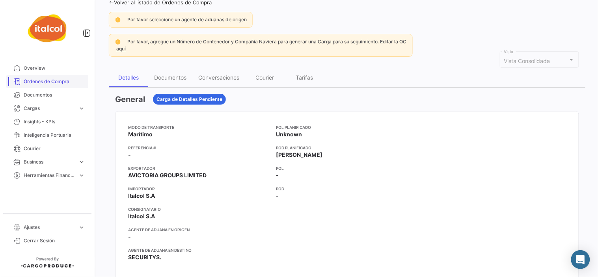
click at [40, 84] on link "Órdenes de Compra" at bounding box center [47, 81] width 82 height 13
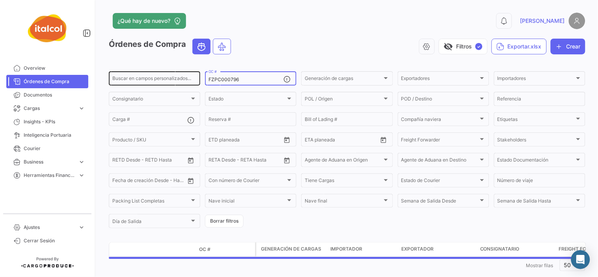
drag, startPoint x: 249, startPoint y: 81, endPoint x: 188, endPoint y: 80, distance: 61.1
click at [0, 0] on div "Buscar en campos personalizados... FZPC000796 OC # Generación de cargas Generac…" at bounding box center [0, 0] width 0 height 0
paste input "7"
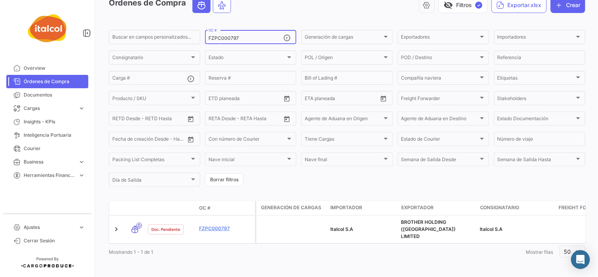
scroll to position [42, 0]
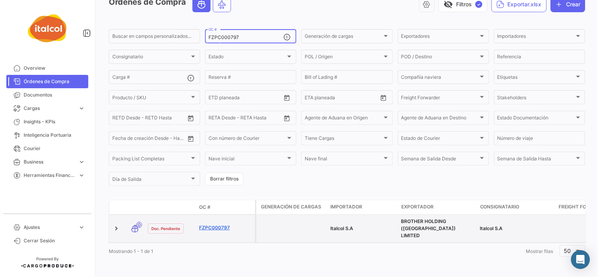
type input "FZPC000797"
click at [215, 226] on link "FZPC000797" at bounding box center [225, 227] width 53 height 7
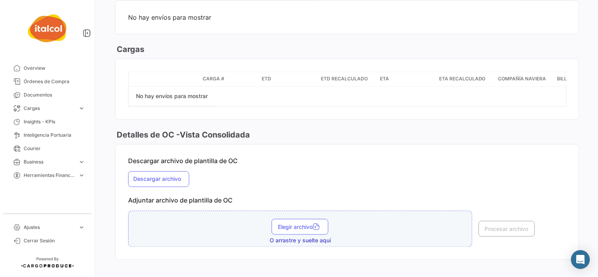
scroll to position [1002, 0]
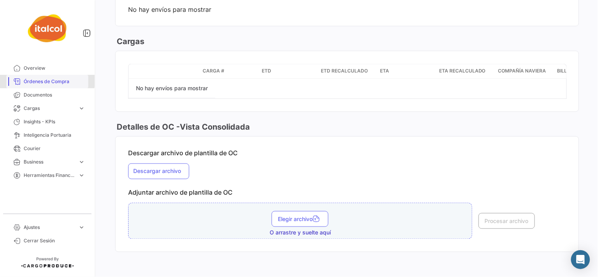
click at [46, 81] on span "Órdenes de Compra" at bounding box center [54, 81] width 61 height 7
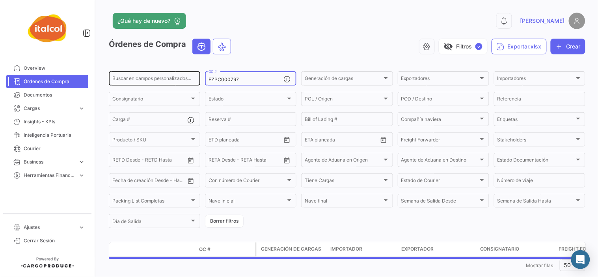
drag, startPoint x: 246, startPoint y: 78, endPoint x: 186, endPoint y: 78, distance: 59.5
click at [0, 0] on div "Buscar en campos personalizados... FZPC000797 OC # Generación de cargas Generac…" at bounding box center [0, 0] width 0 height 0
paste input "AC002252"
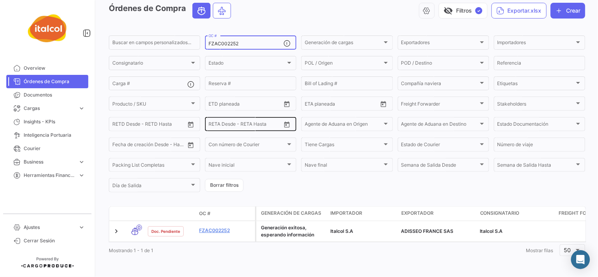
scroll to position [42, 0]
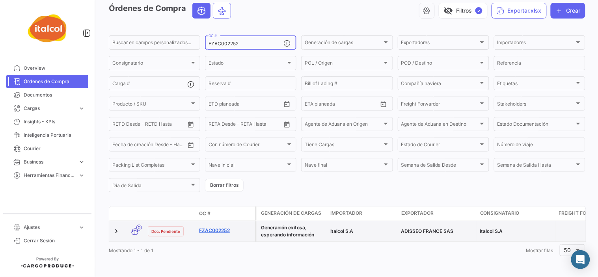
type input "FZAC002252"
click at [208, 227] on link "FZAC002252" at bounding box center [225, 230] width 53 height 7
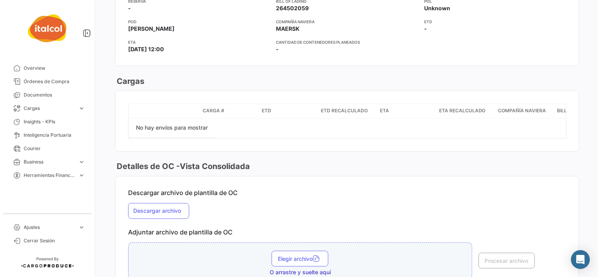
scroll to position [1073, 0]
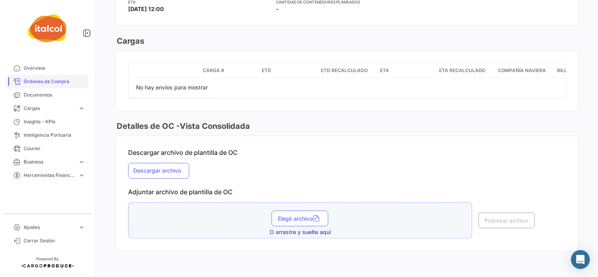
click at [58, 75] on link "Órdenes de Compra" at bounding box center [47, 81] width 82 height 13
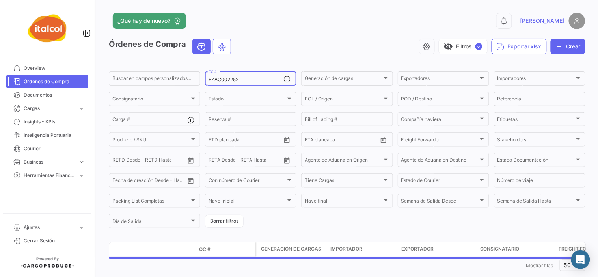
drag, startPoint x: 255, startPoint y: 78, endPoint x: 160, endPoint y: 86, distance: 94.5
click at [0, 0] on div "Buscar en campos personalizados... FZAC002252 OC # Generación de cargas Generac…" at bounding box center [0, 0] width 0 height 0
paste input "ECU-022-2025"
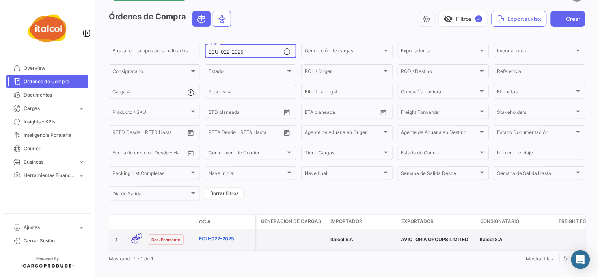
scroll to position [42, 0]
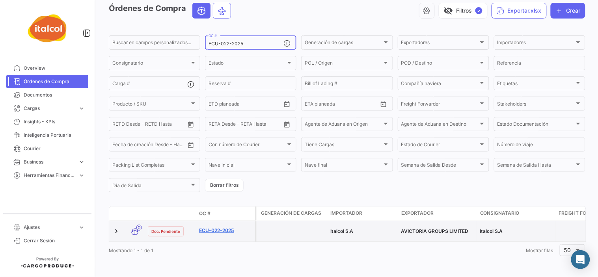
type input "ECU-022-2025"
click at [221, 227] on link "ECU-022-2025" at bounding box center [225, 230] width 53 height 7
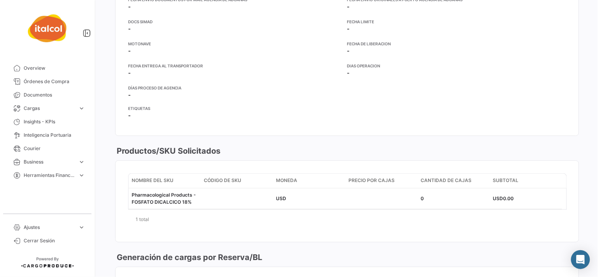
scroll to position [981, 0]
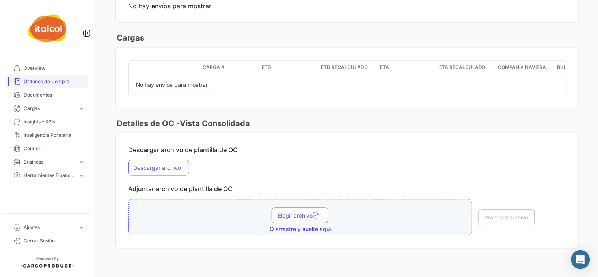
click at [52, 78] on span "Órdenes de Compra" at bounding box center [54, 81] width 61 height 7
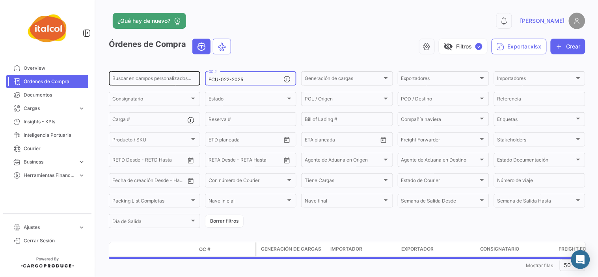
drag, startPoint x: 265, startPoint y: 77, endPoint x: 187, endPoint y: 77, distance: 77.3
click at [0, 0] on div "Buscar en campos personalizados... ECU-022-2025 OC # Generación de cargas Gener…" at bounding box center [0, 0] width 0 height 0
paste input "FZPC000771"
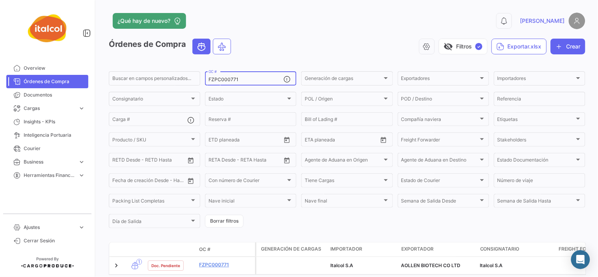
scroll to position [39, 0]
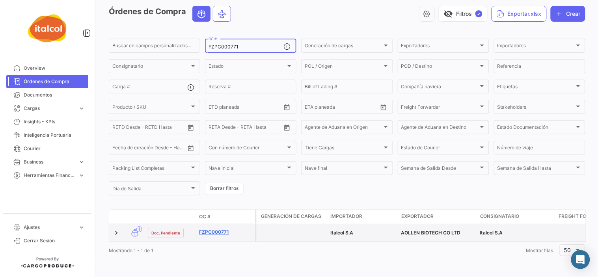
type input "FZPC000771"
click at [227, 229] on link "FZPC000771" at bounding box center [225, 232] width 53 height 7
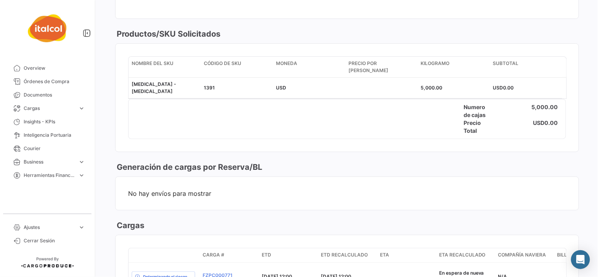
scroll to position [963, 0]
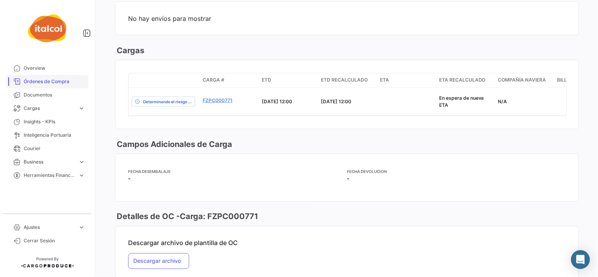
click at [49, 83] on span "Órdenes de Compra" at bounding box center [54, 81] width 61 height 7
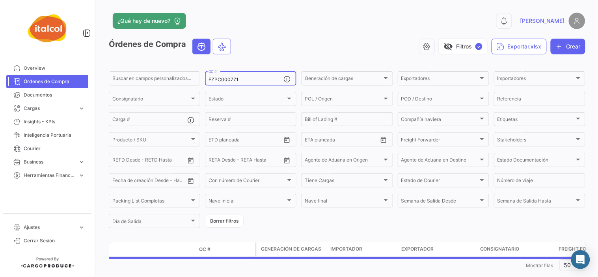
click at [203, 80] on form "Buscar en campos personalizados... FZPC000771 OC # Generación de cargas Generac…" at bounding box center [347, 149] width 477 height 159
click at [248, 75] on div "FZPC000771 OC #" at bounding box center [246, 77] width 75 height 15
drag, startPoint x: 246, startPoint y: 79, endPoint x: 179, endPoint y: 77, distance: 67.1
click at [0, 0] on div "Buscar en campos personalizados... FZPC000771 OC # Generación de cargas Generac…" at bounding box center [0, 0] width 0 height 0
paste input "PAN-020-2025"
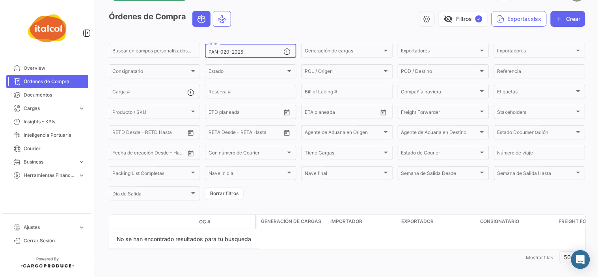
scroll to position [34, 0]
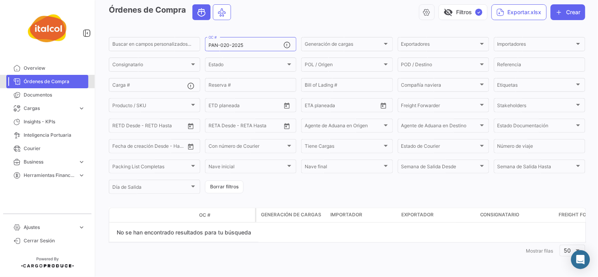
click at [45, 78] on span "Órdenes de Compra" at bounding box center [54, 81] width 61 height 7
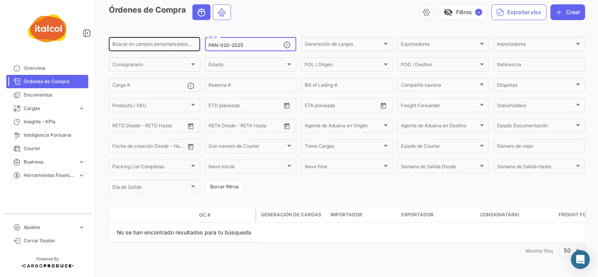
drag, startPoint x: 247, startPoint y: 45, endPoint x: 194, endPoint y: 44, distance: 53.2
click at [0, 0] on div "Buscar en campos personalizados... PAN-020-2025 OC # Generación de cargas Gener…" at bounding box center [0, 0] width 0 height 0
paste input "AURC000737"
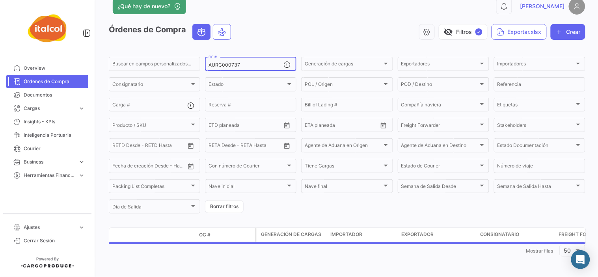
type input "AURC000737"
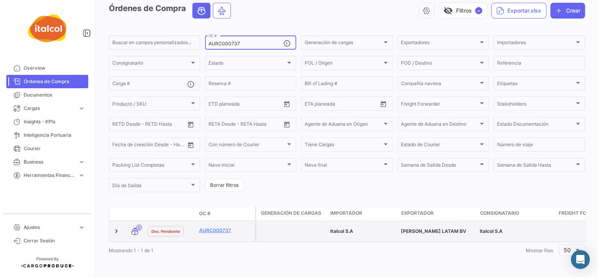
scroll to position [42, 0]
click at [217, 227] on link "AURC000737" at bounding box center [225, 230] width 53 height 7
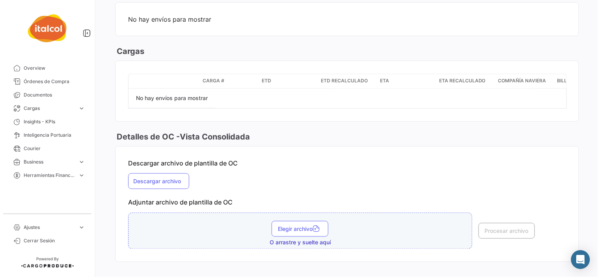
scroll to position [981, 0]
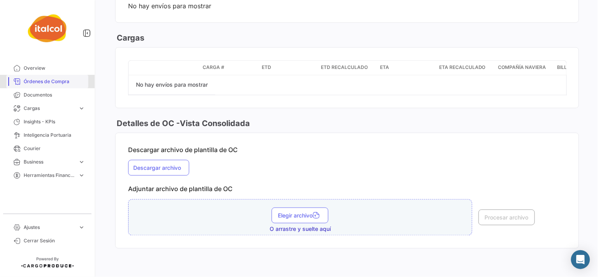
click at [39, 83] on span "Órdenes de Compra" at bounding box center [54, 81] width 61 height 7
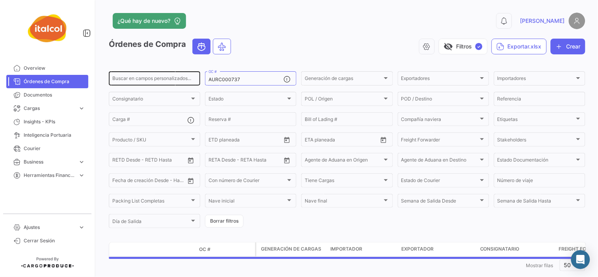
drag, startPoint x: 242, startPoint y: 78, endPoint x: 188, endPoint y: 80, distance: 54.4
click at [0, 0] on div "Buscar en campos personalizados... AURC000737 OC # Generación de cargas Generac…" at bounding box center [0, 0] width 0 height 0
paste input "PAN-020-2025"
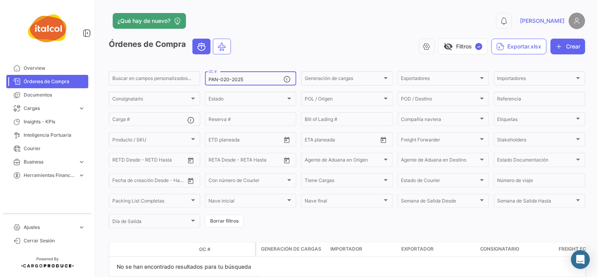
scroll to position [34, 0]
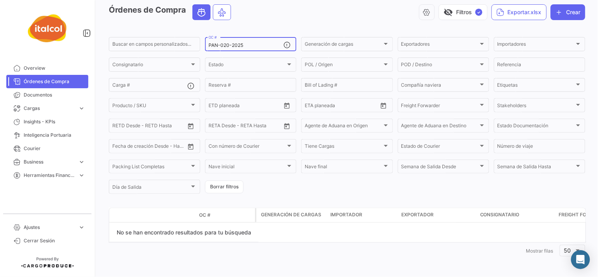
type input "PAN-020-2025"
